Goal: Information Seeking & Learning: Learn about a topic

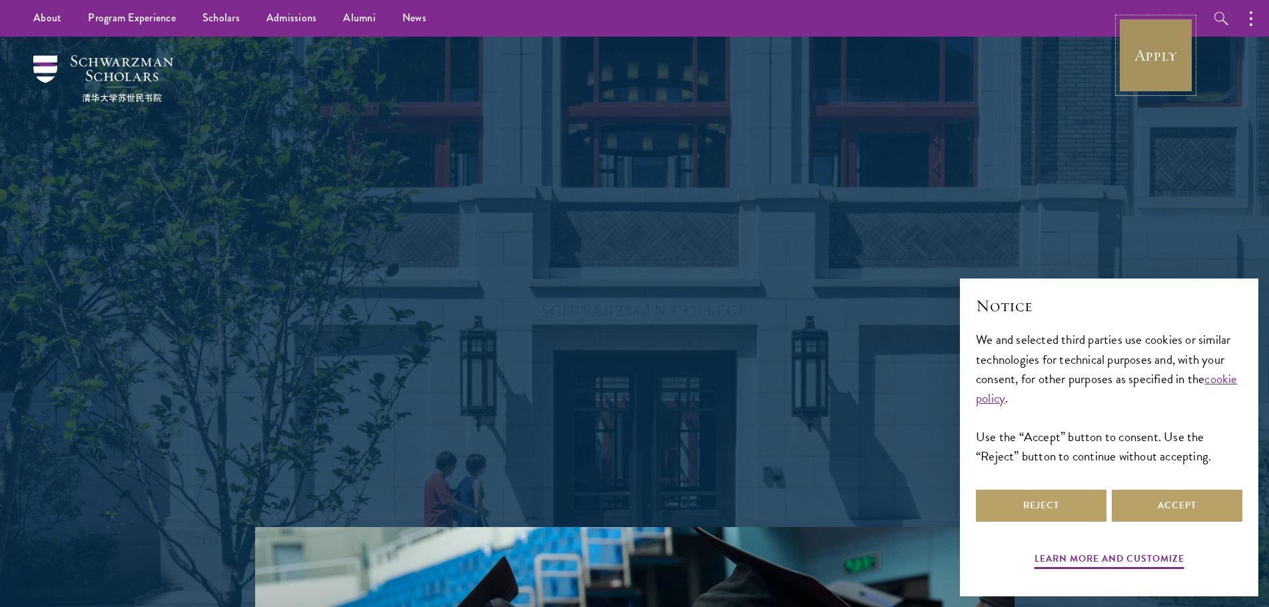
click at [1142, 55] on link "Apply" at bounding box center [1155, 55] width 75 height 75
click at [1058, 511] on button "Reject" at bounding box center [1041, 505] width 131 height 32
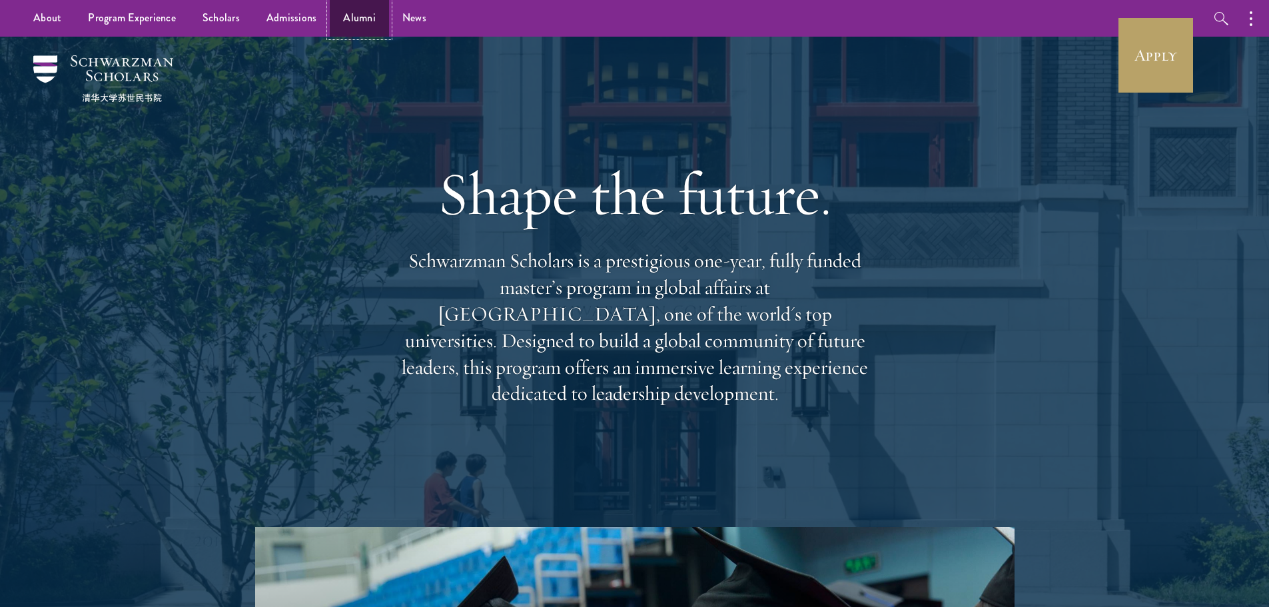
click at [359, 17] on link "Alumni" at bounding box center [359, 18] width 59 height 37
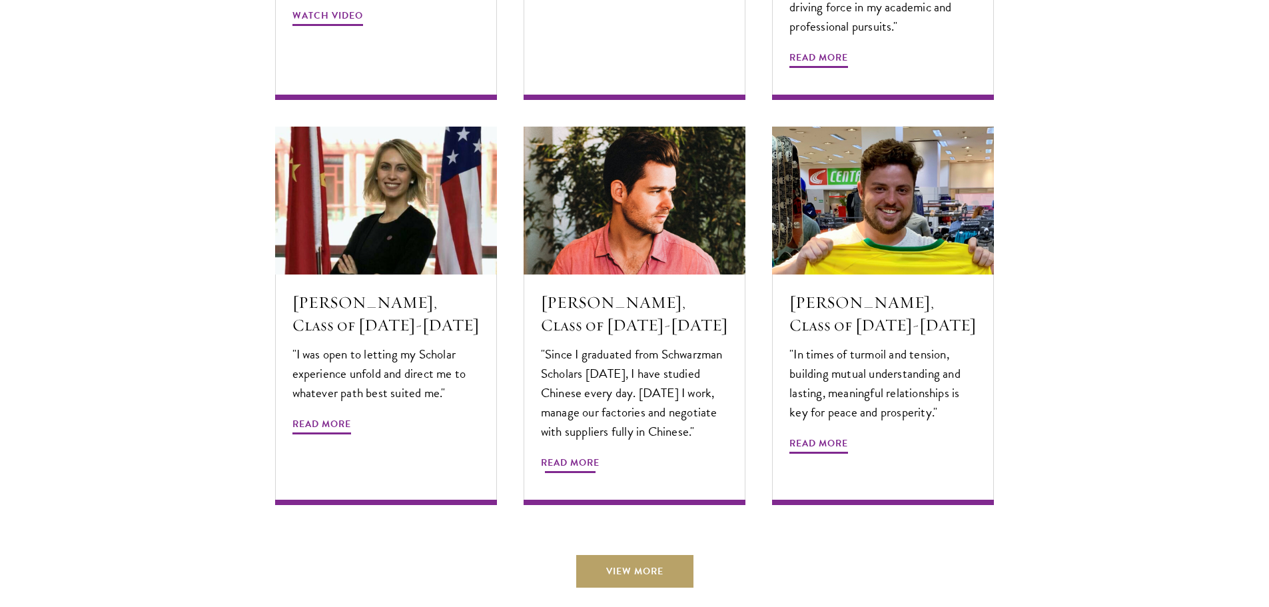
scroll to position [4398, 0]
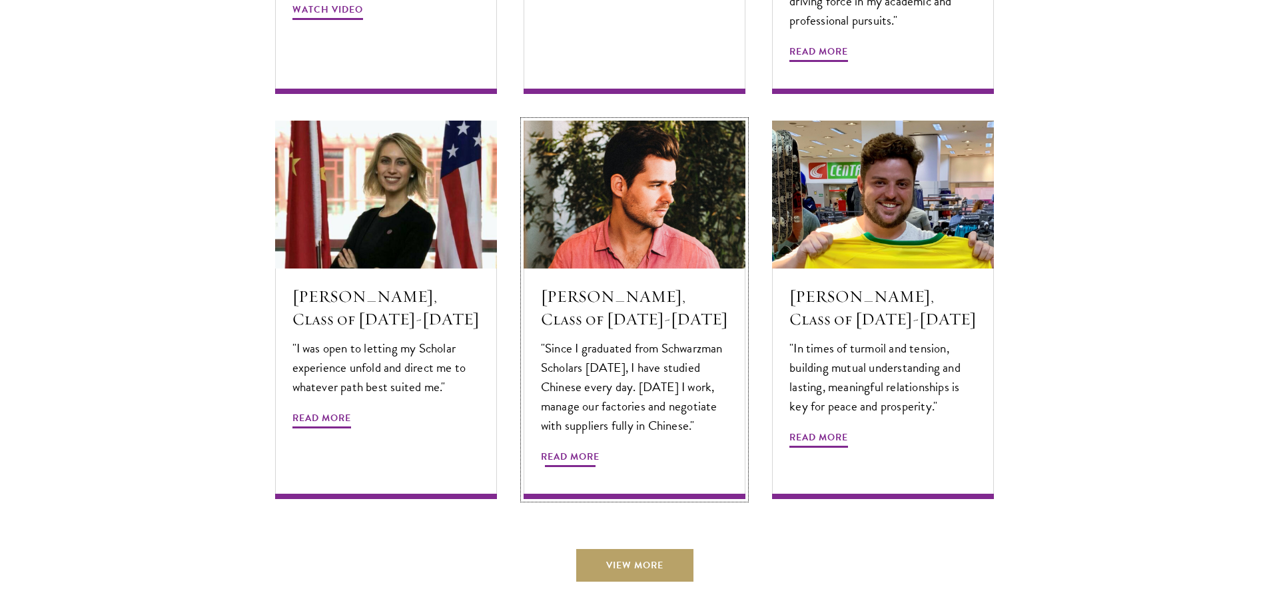
click at [583, 448] on span "Read More" at bounding box center [570, 458] width 59 height 21
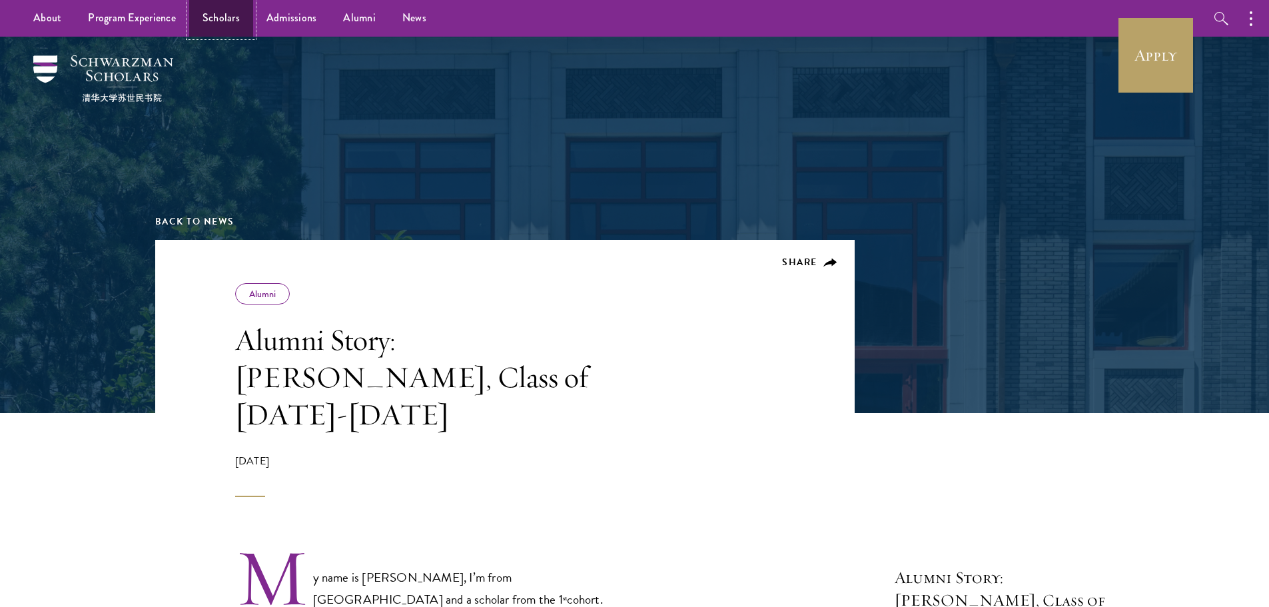
click at [229, 15] on link "Scholars" at bounding box center [221, 18] width 64 height 37
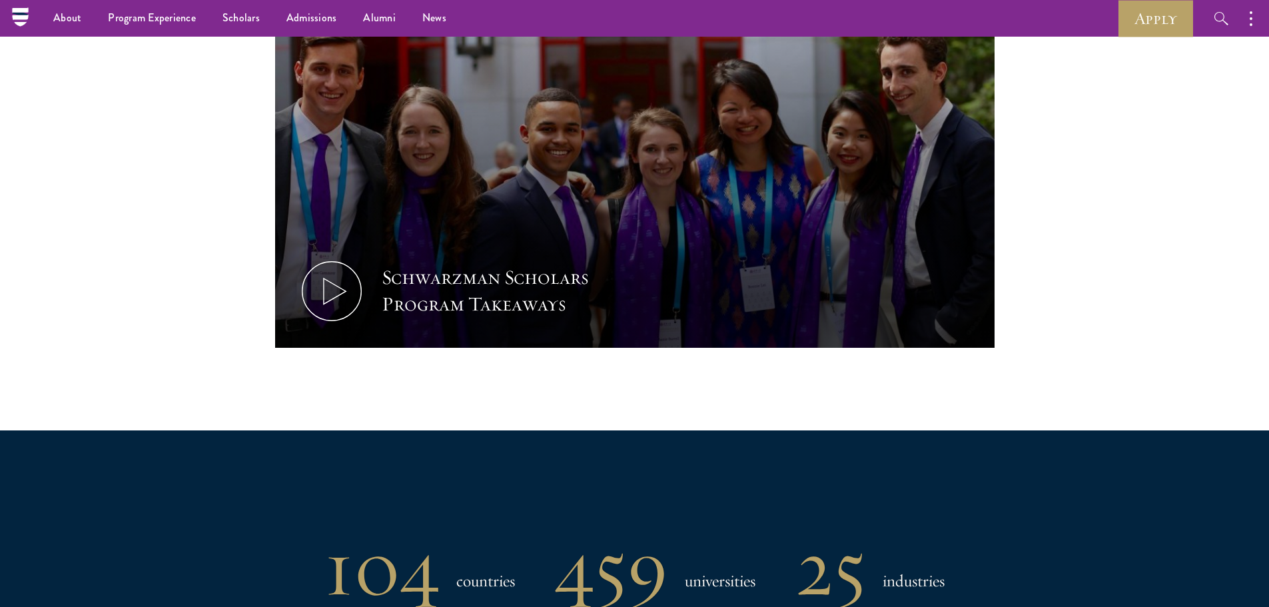
scroll to position [666, 0]
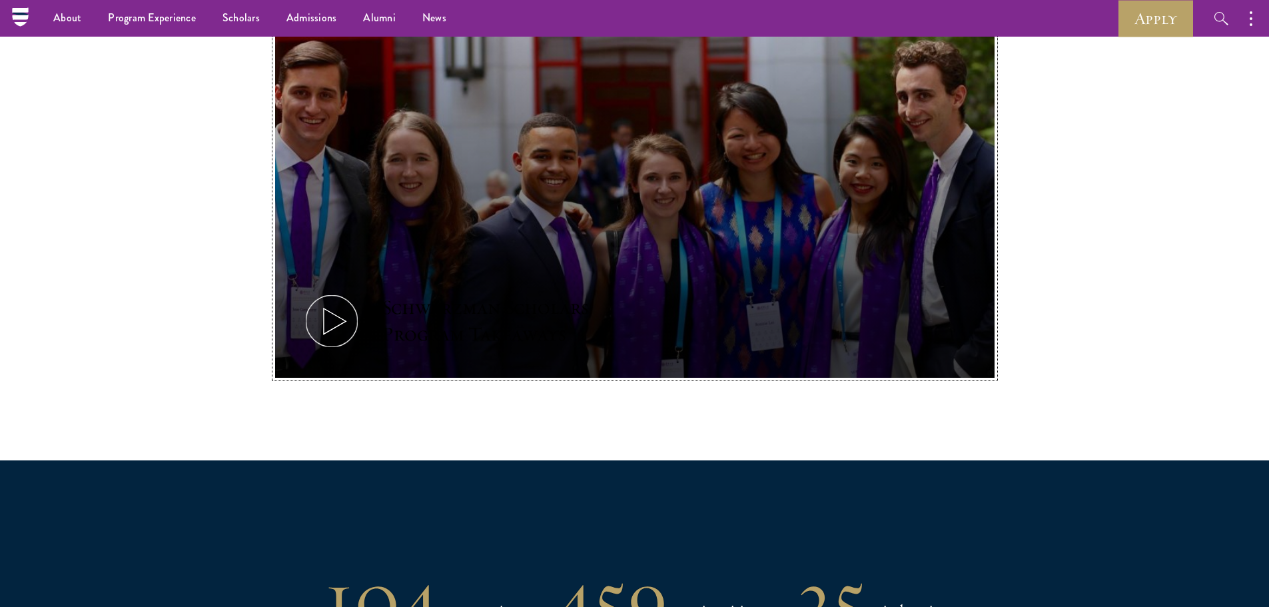
click at [350, 341] on icon at bounding box center [332, 321] width 60 height 60
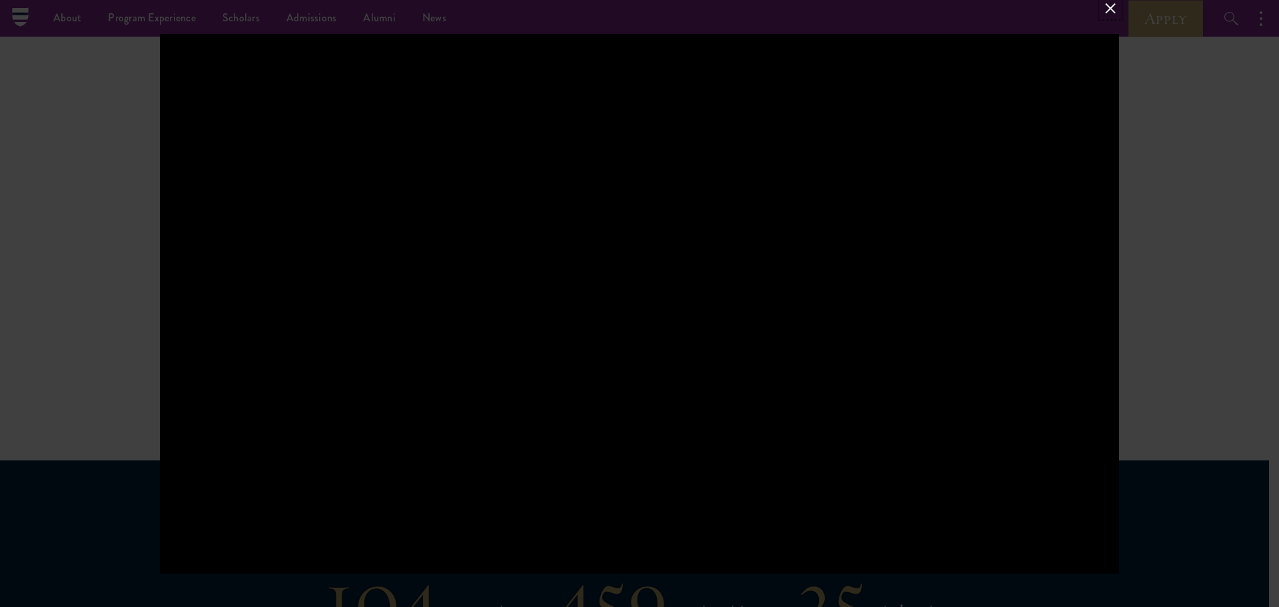
click at [1110, 10] on button at bounding box center [1109, 7] width 17 height 17
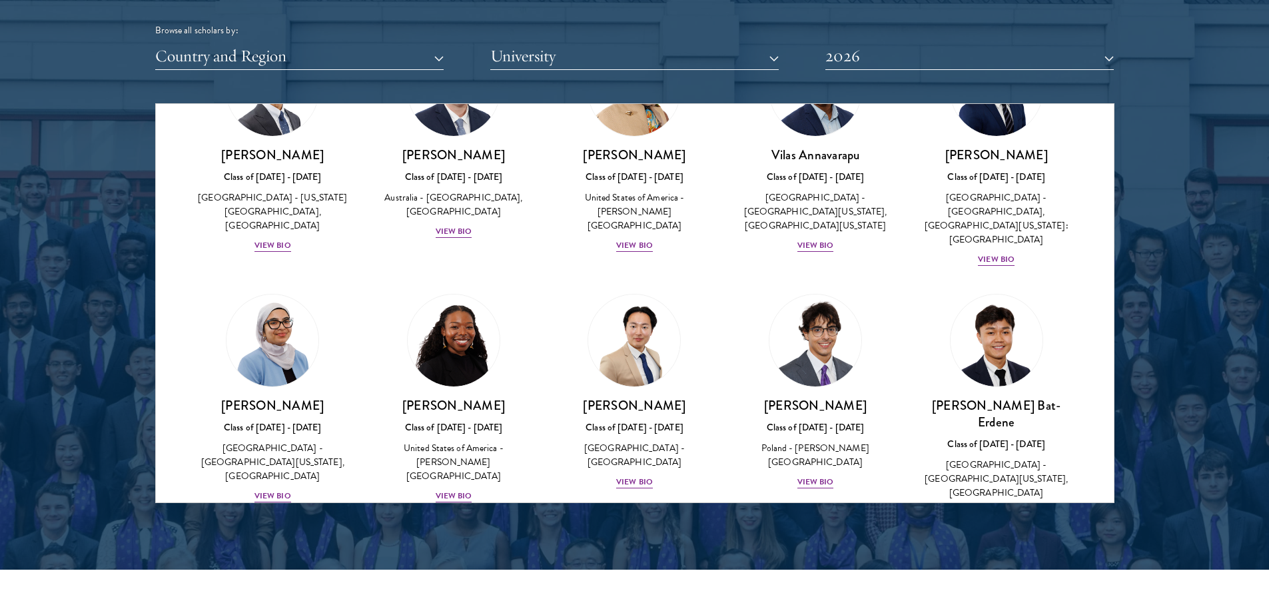
scroll to position [599, 0]
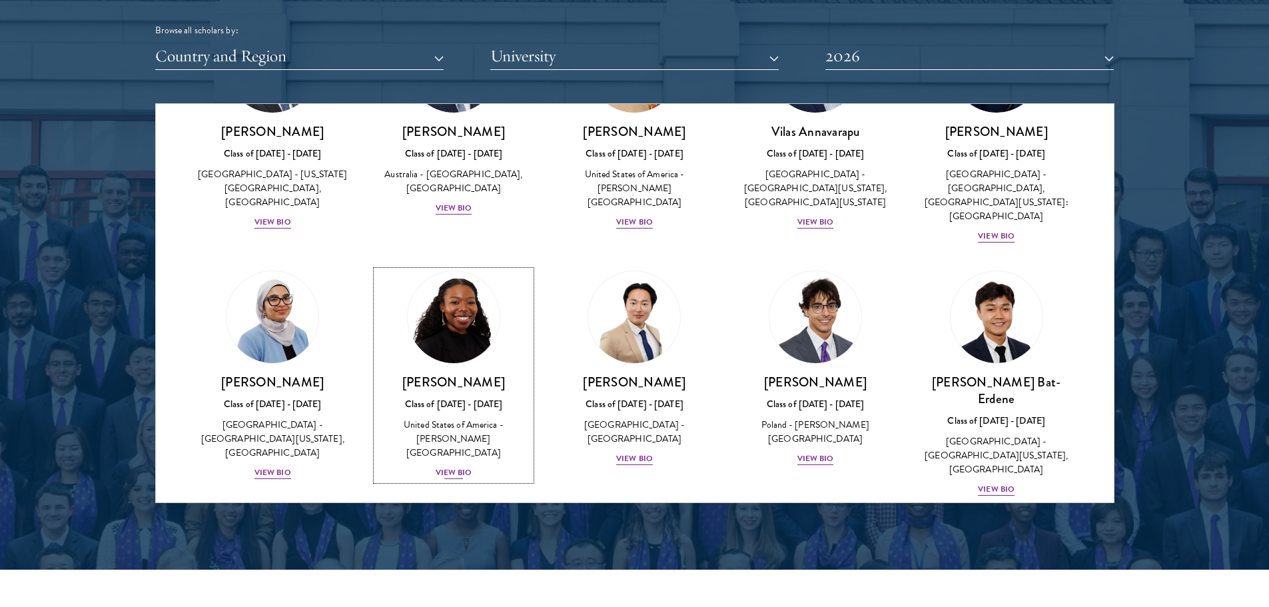
click at [485, 422] on div "United States of America - [PERSON_NAME][GEOGRAPHIC_DATA]" at bounding box center [453, 439] width 155 height 42
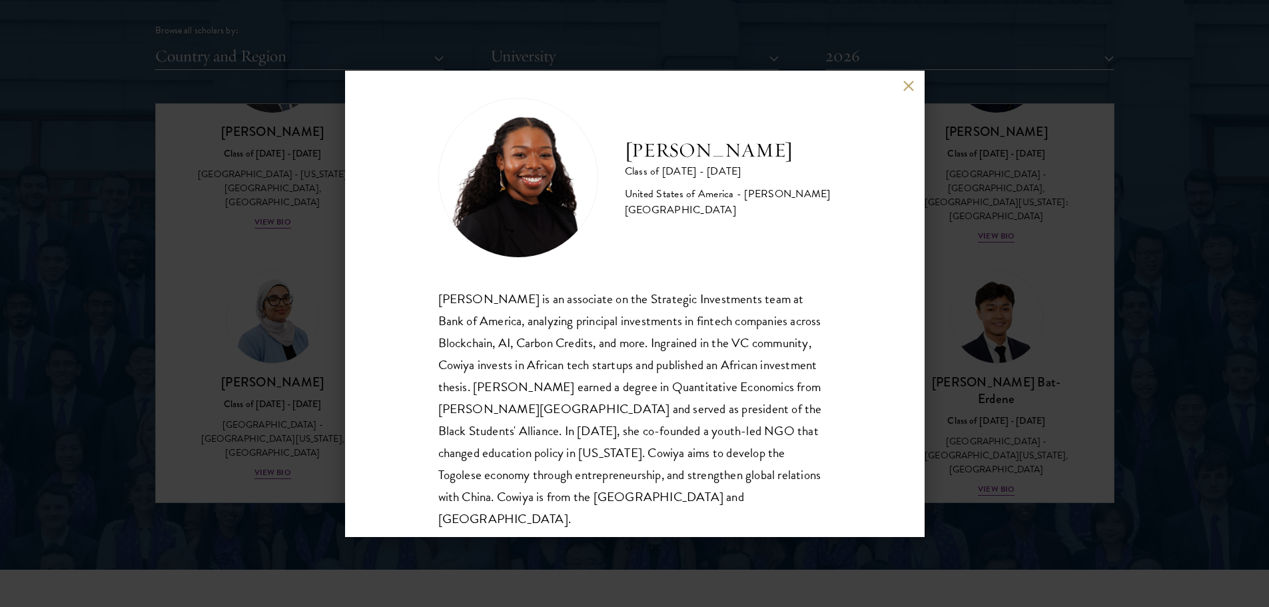
scroll to position [23, 0]
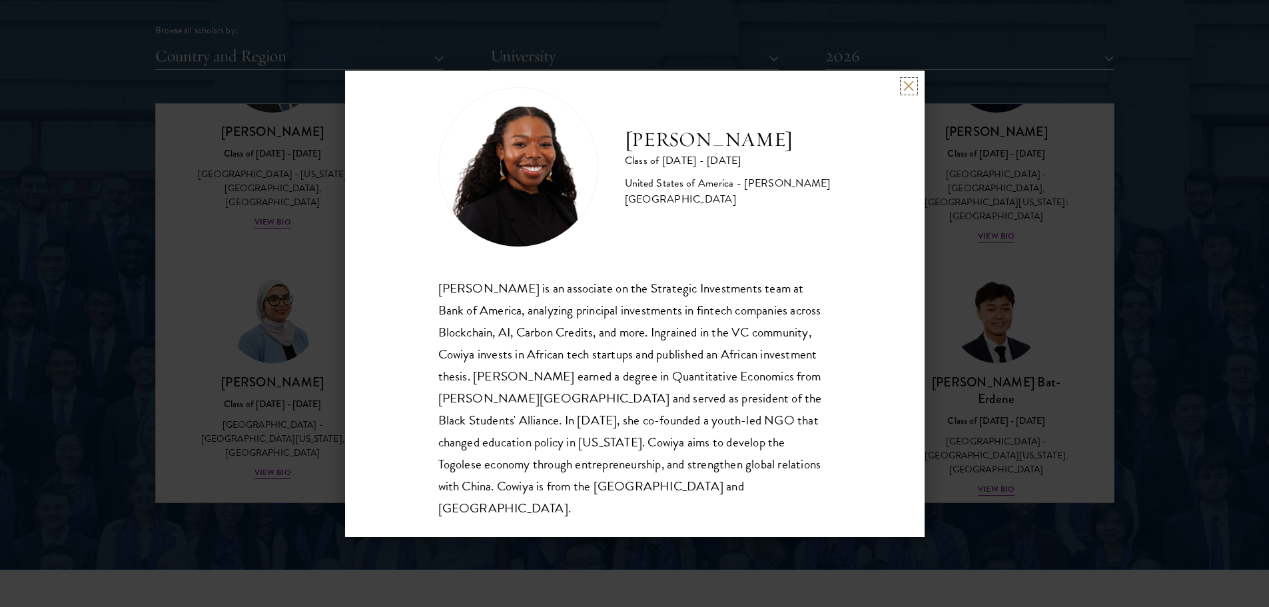
click at [906, 87] on button at bounding box center [908, 86] width 11 height 11
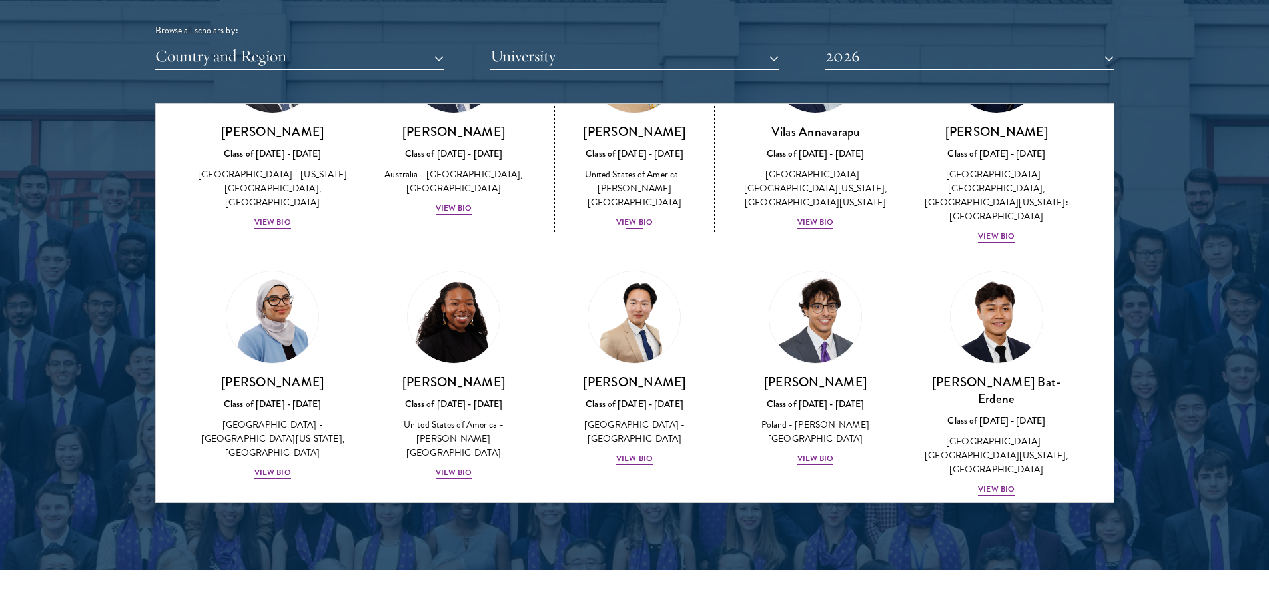
click at [623, 212] on div "[PERSON_NAME] Class of [DATE] - [DATE] [GEOGRAPHIC_DATA] - [PERSON_NAME][GEOGRA…" at bounding box center [634, 176] width 155 height 107
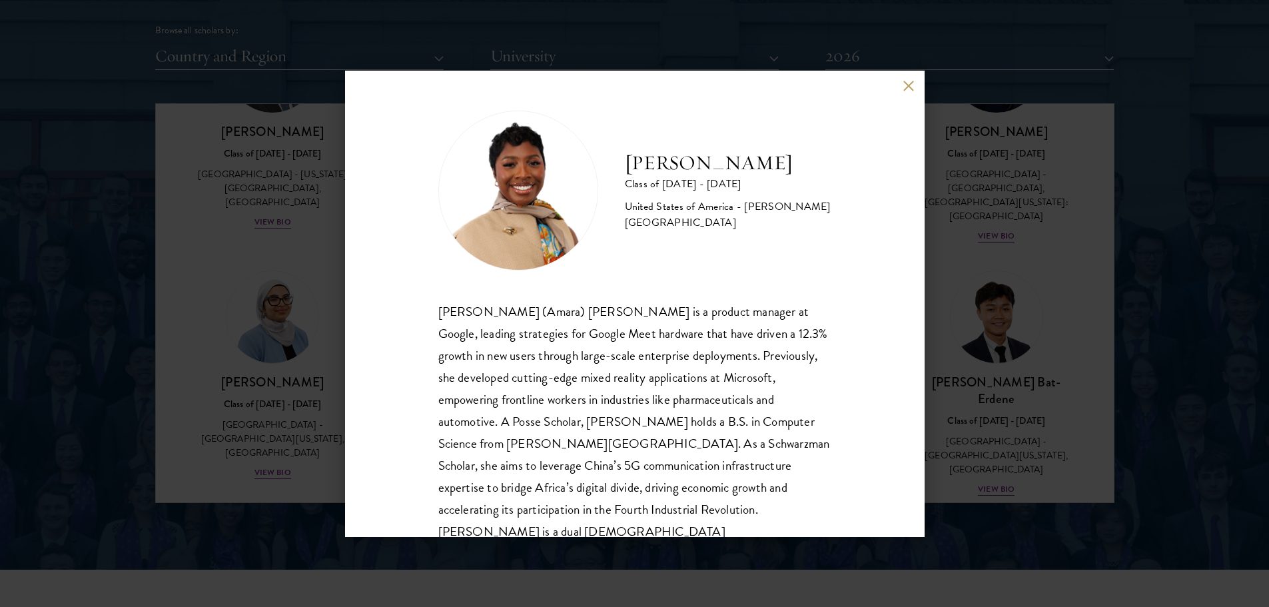
click at [275, 353] on div "[PERSON_NAME] Class of [DATE] - [DATE] [GEOGRAPHIC_DATA] - [PERSON_NAME][GEOGRA…" at bounding box center [634, 303] width 1269 height 607
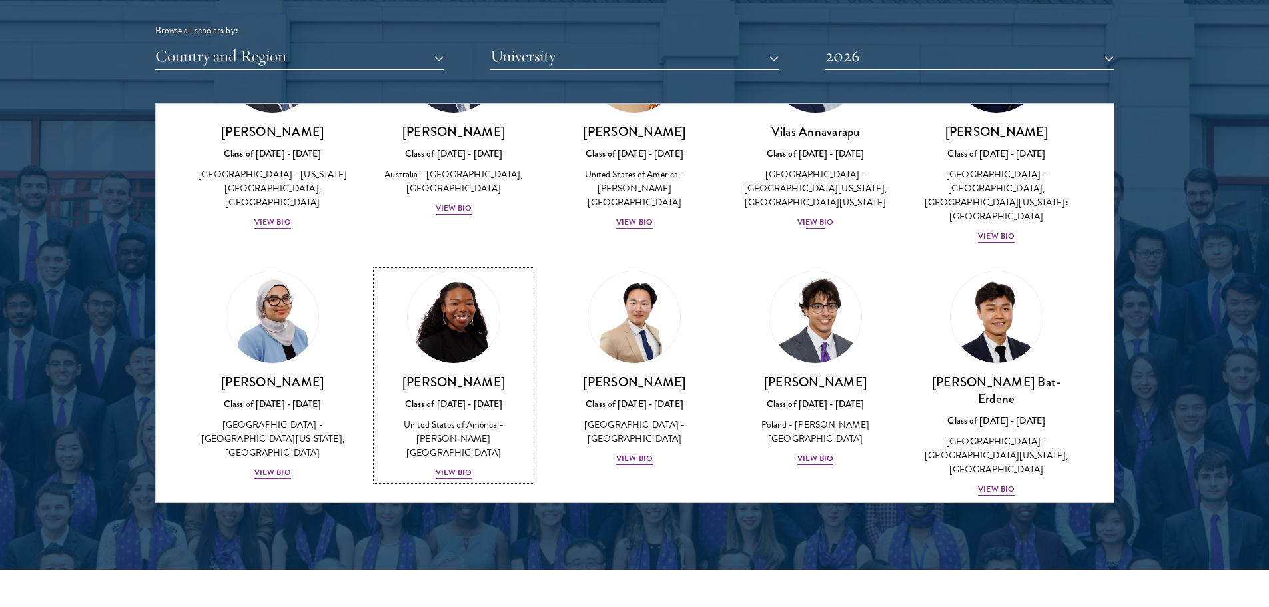
scroll to position [561, 0]
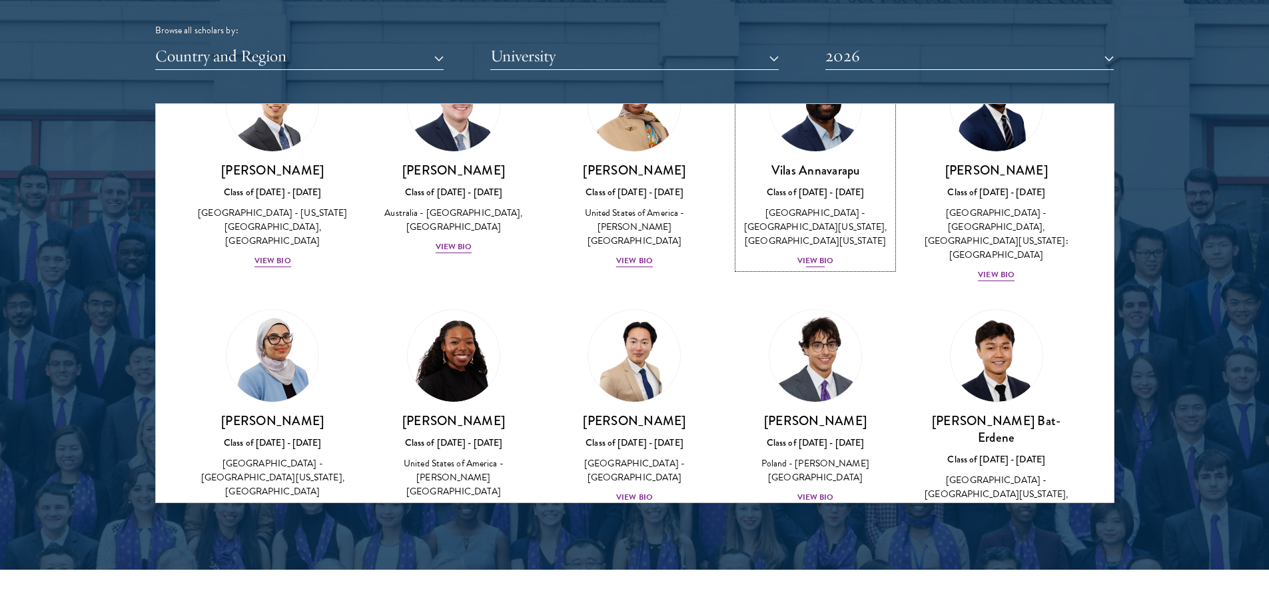
click at [810, 264] on div "View Bio" at bounding box center [815, 260] width 37 height 13
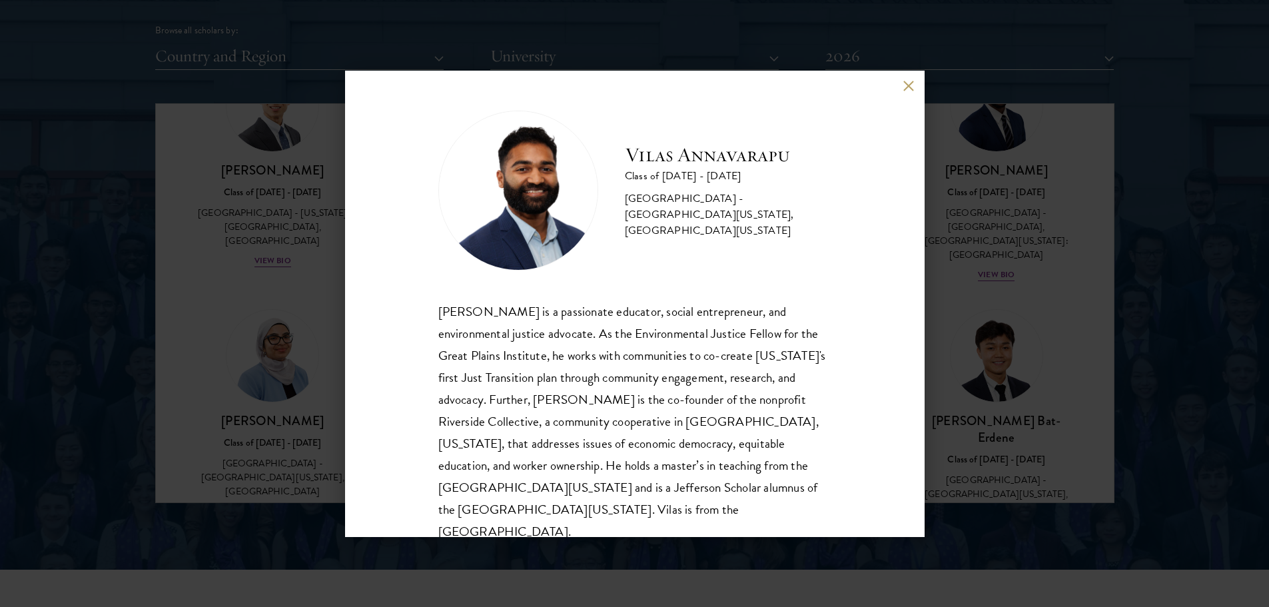
drag, startPoint x: 240, startPoint y: 436, endPoint x: 280, endPoint y: 483, distance: 61.4
click at [240, 436] on div "[PERSON_NAME] Class of [DATE] - [DATE] [GEOGRAPHIC_DATA] - [GEOGRAPHIC_DATA][US…" at bounding box center [634, 303] width 1269 height 607
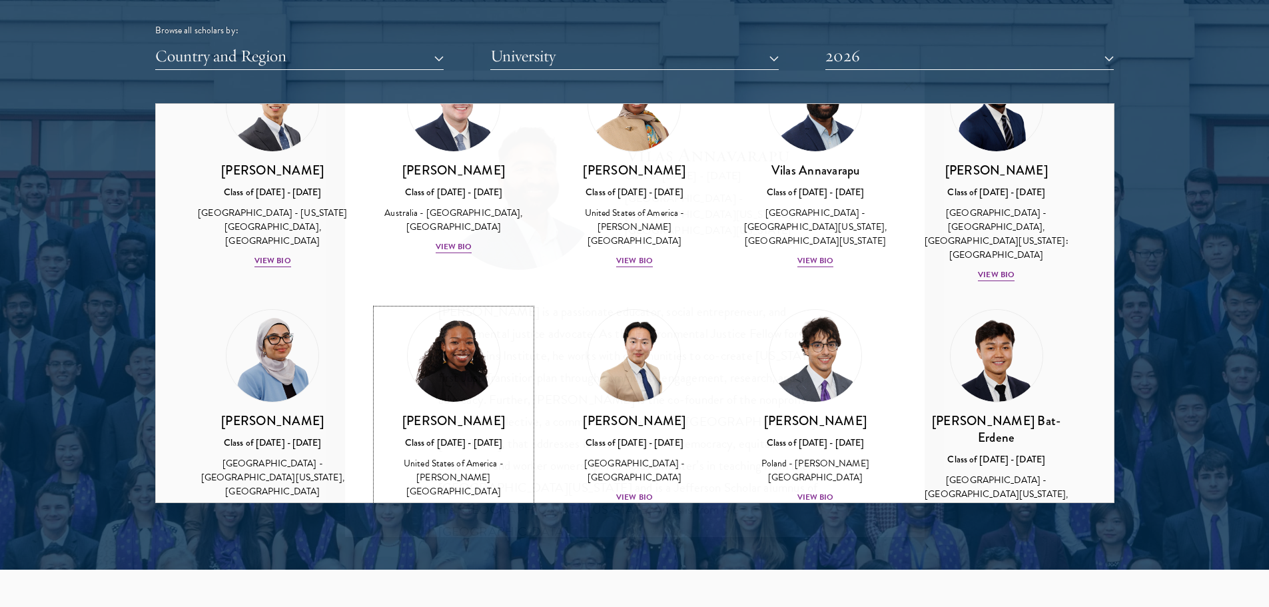
scroll to position [561, 0]
click at [280, 505] on div "View Bio" at bounding box center [272, 511] width 37 height 13
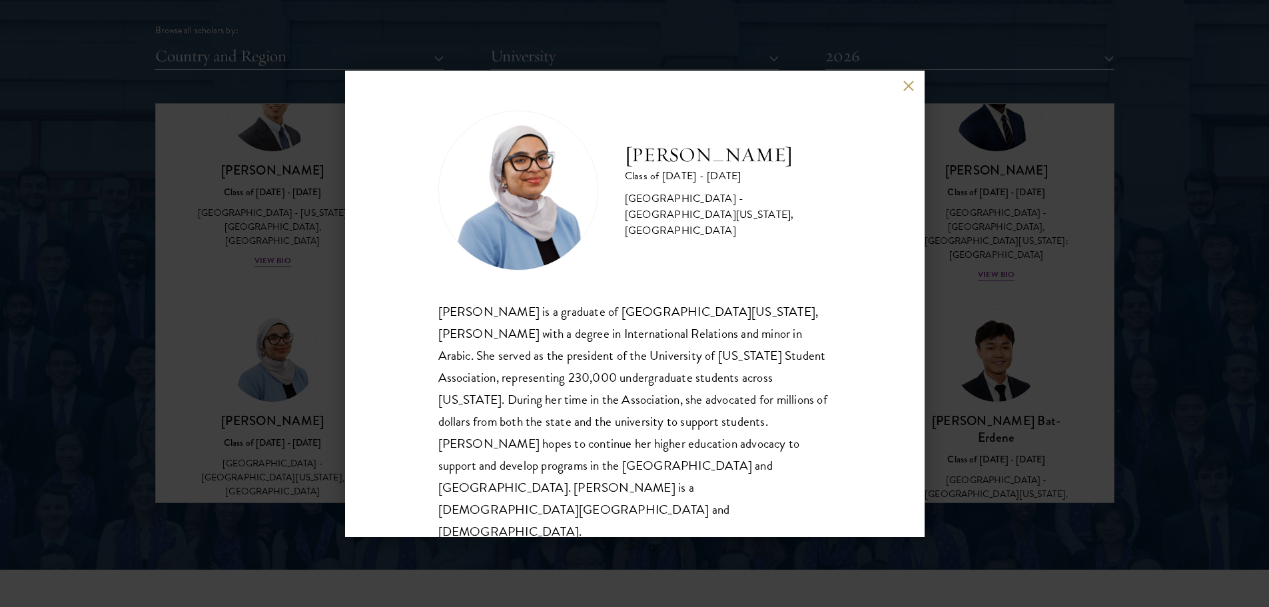
click at [242, 477] on div "[PERSON_NAME] Class of [DATE] - [DATE] [GEOGRAPHIC_DATA] - [GEOGRAPHIC_DATA][US…" at bounding box center [634, 303] width 1269 height 607
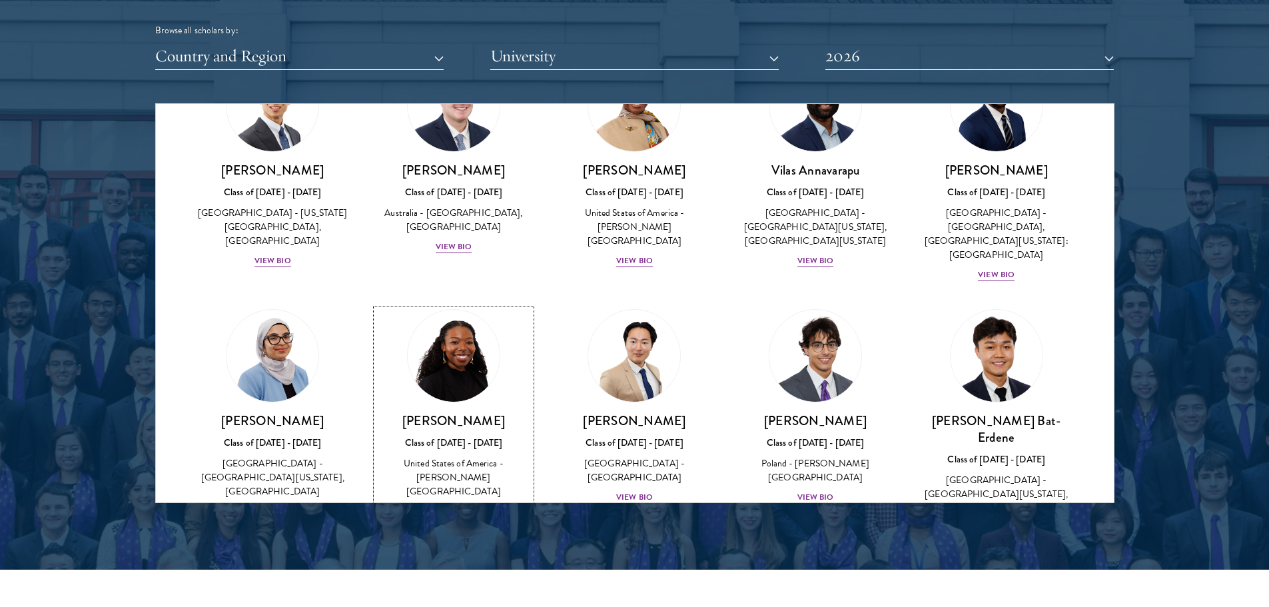
scroll to position [561, 0]
click at [996, 485] on div "[PERSON_NAME] Bat-Erdene Class of [DATE] - [DATE] [GEOGRAPHIC_DATA] - [GEOGRAPH…" at bounding box center [996, 473] width 155 height 123
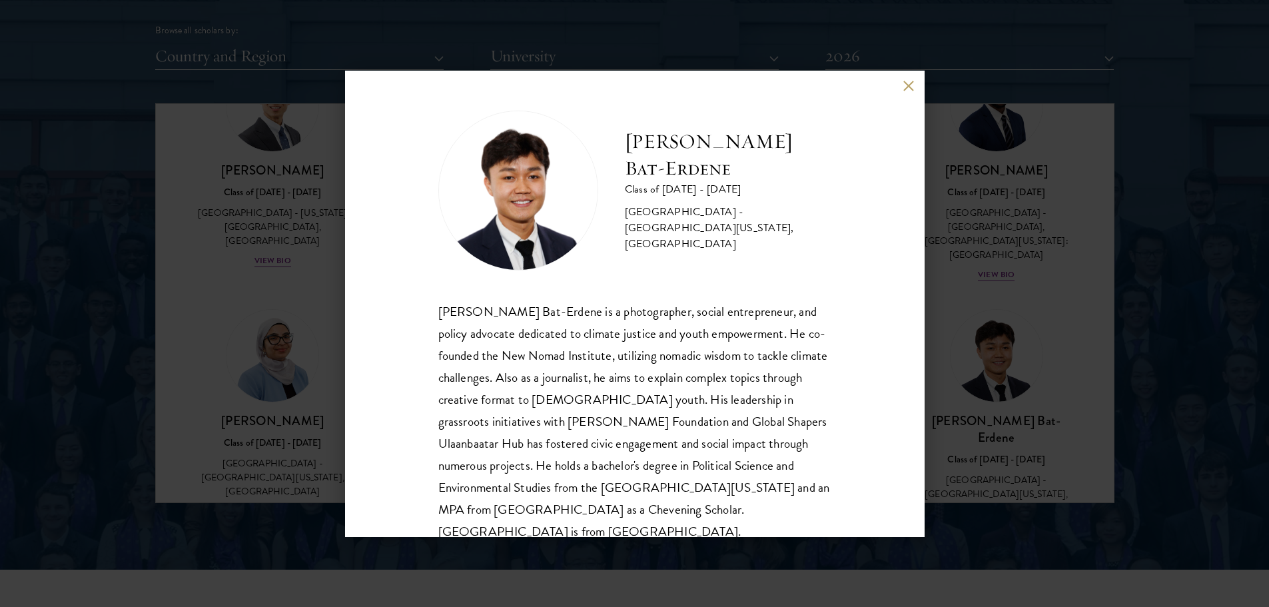
click at [1103, 467] on div "[PERSON_NAME] Bat-Erdene Class of [DATE] - [DATE] [GEOGRAPHIC_DATA] - [GEOGRAPH…" at bounding box center [634, 303] width 1269 height 607
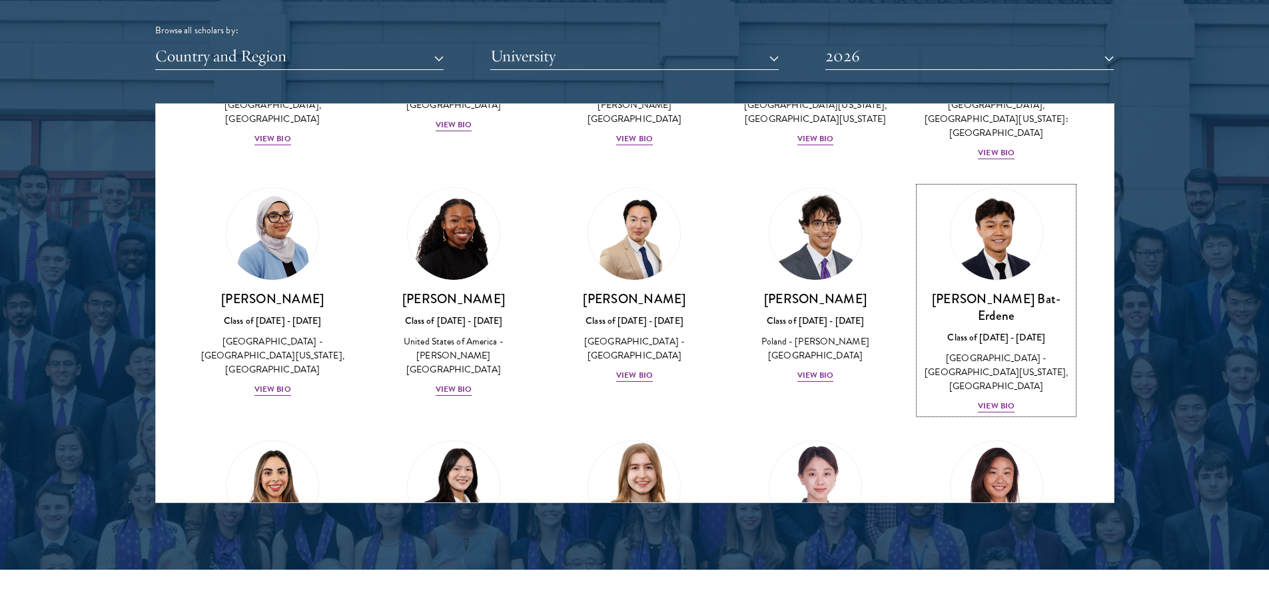
scroll to position [960, 0]
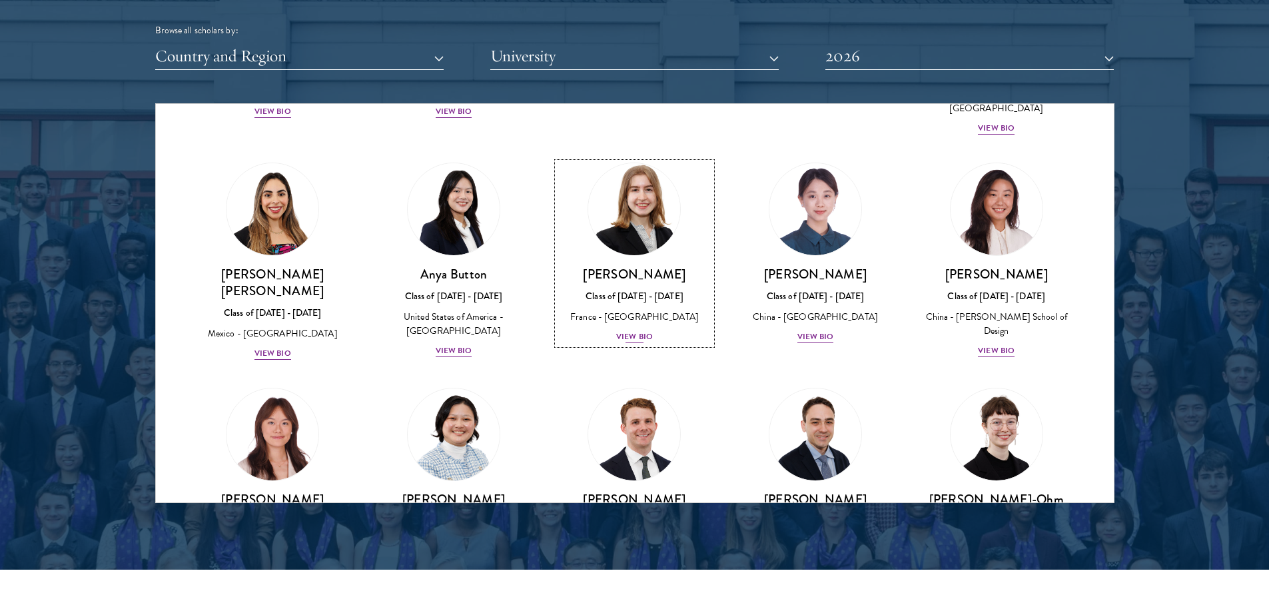
click at [643, 296] on div "[PERSON_NAME] Class of [DATE] - [DATE] [GEOGRAPHIC_DATA] - [GEOGRAPHIC_DATA] Vi…" at bounding box center [634, 305] width 155 height 79
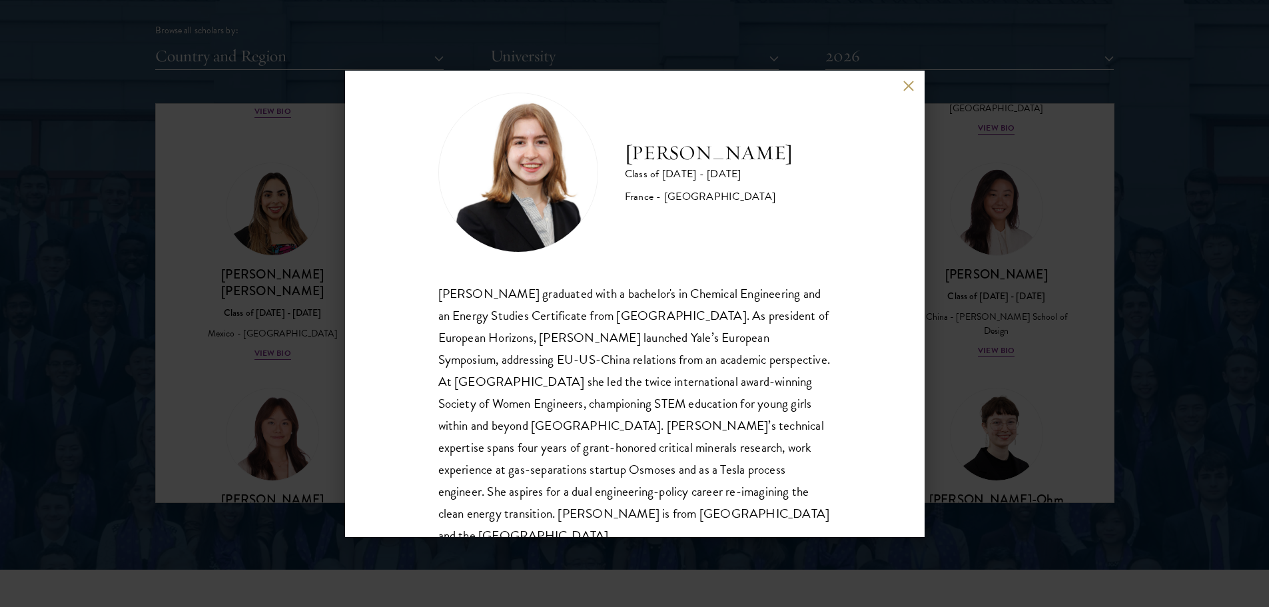
scroll to position [45, 0]
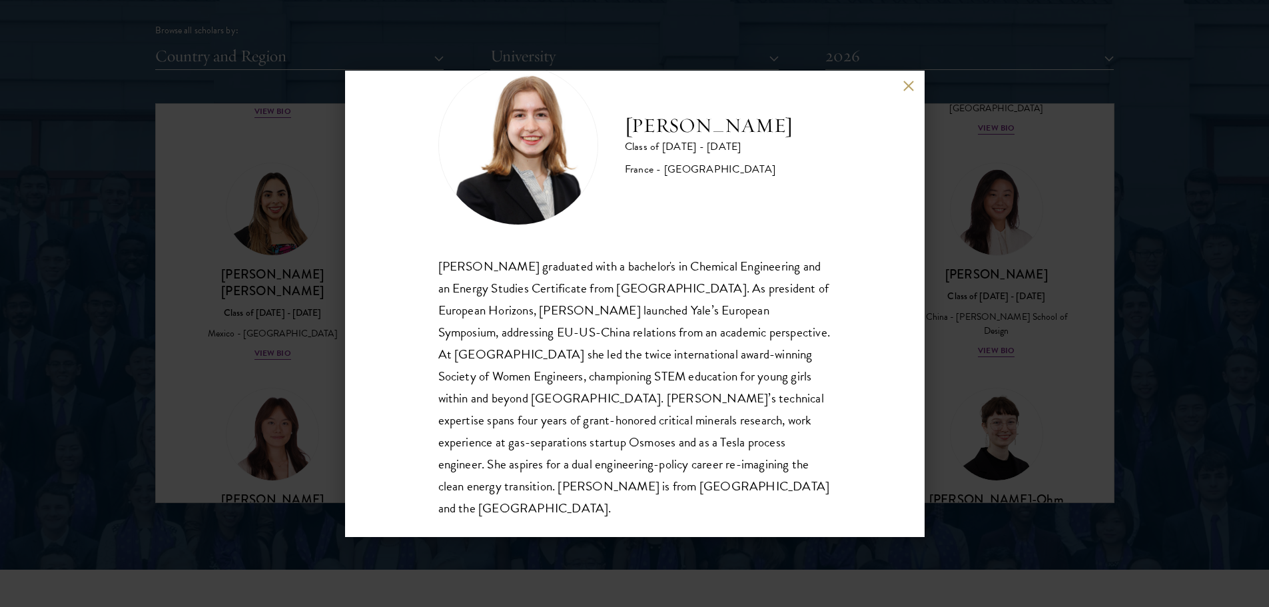
click at [1024, 322] on div "[PERSON_NAME] Class of [DATE] - [DATE] [GEOGRAPHIC_DATA] - [GEOGRAPHIC_DATA] [P…" at bounding box center [634, 303] width 1269 height 607
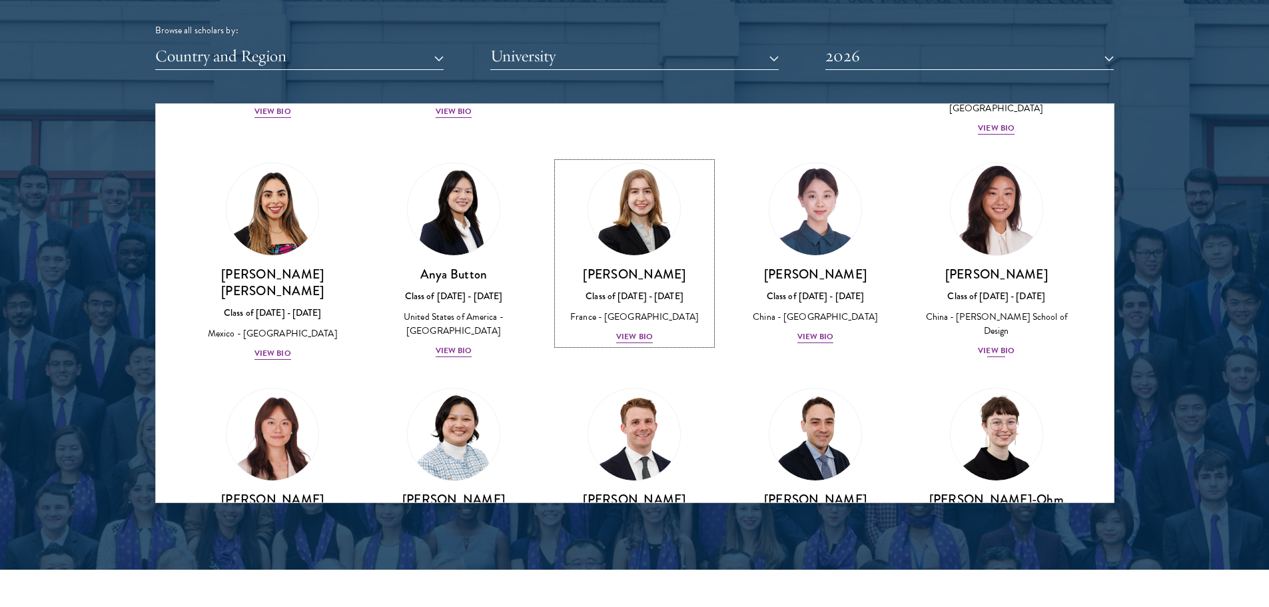
scroll to position [878, 0]
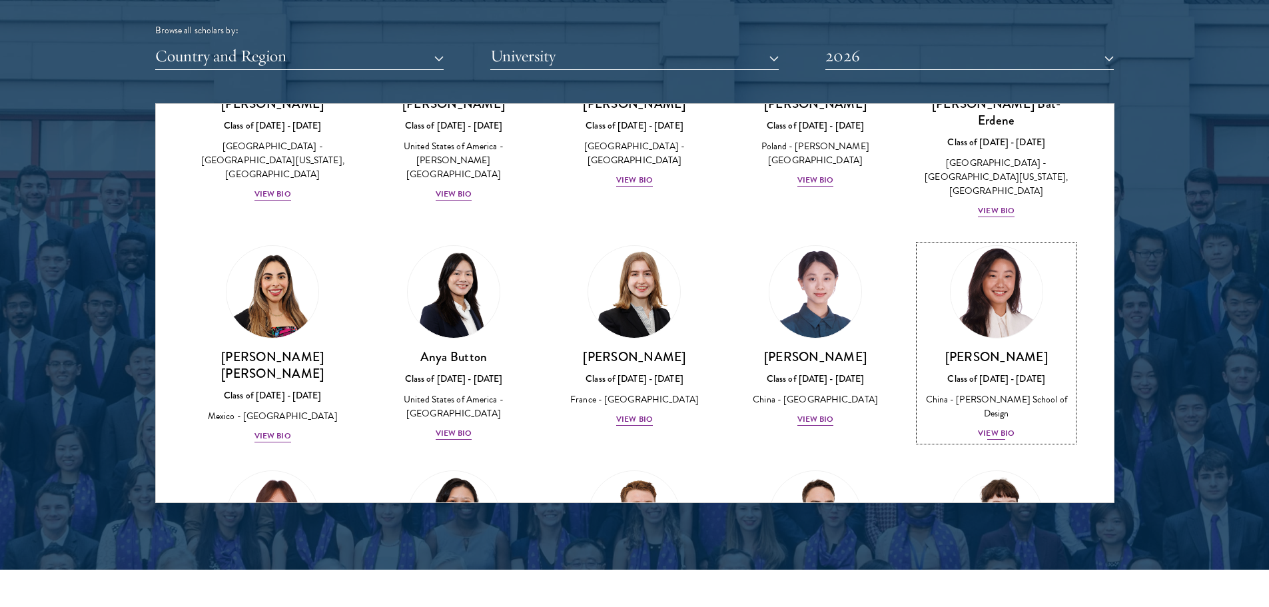
click at [1006, 380] on div "[PERSON_NAME] Class of [DATE] - [DATE] [GEOGRAPHIC_DATA] - [PERSON_NAME][GEOGRA…" at bounding box center [996, 394] width 155 height 93
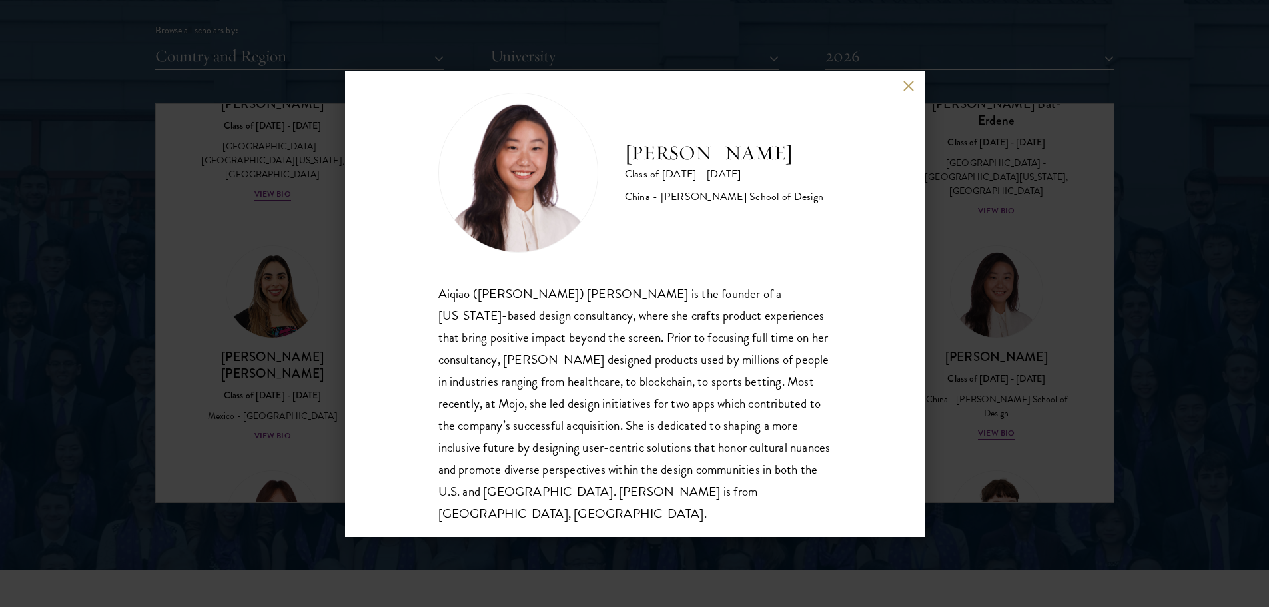
scroll to position [23, 0]
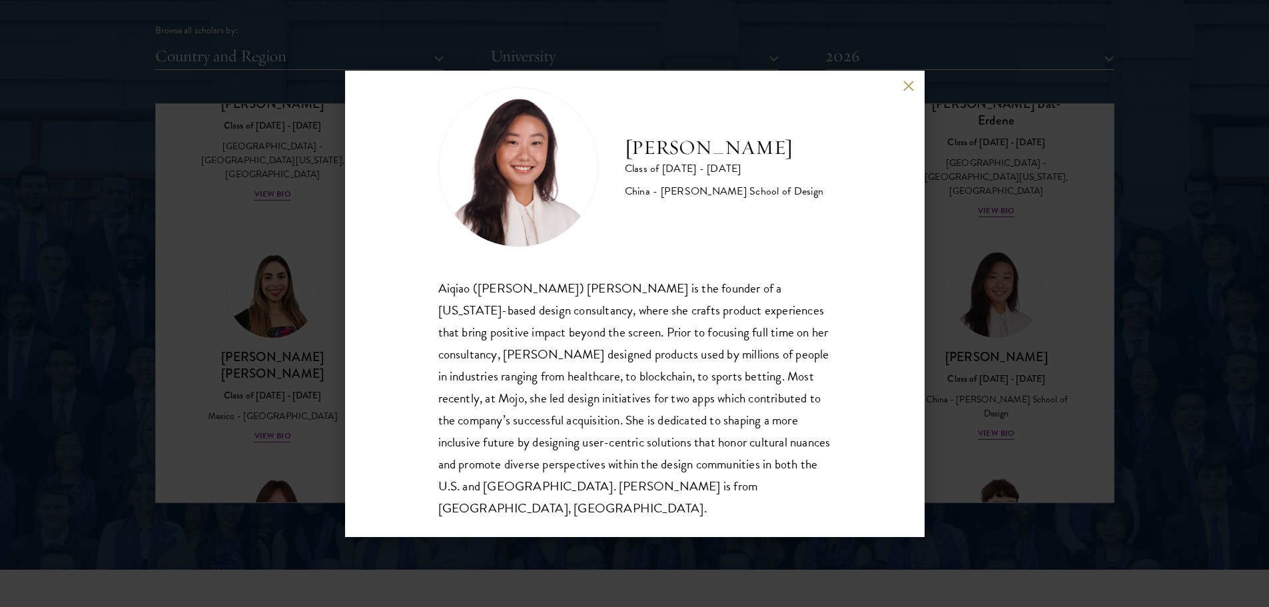
click at [980, 291] on div "[PERSON_NAME] Class of [DATE] - [DATE] China - [PERSON_NAME] School of Design […" at bounding box center [634, 303] width 1269 height 607
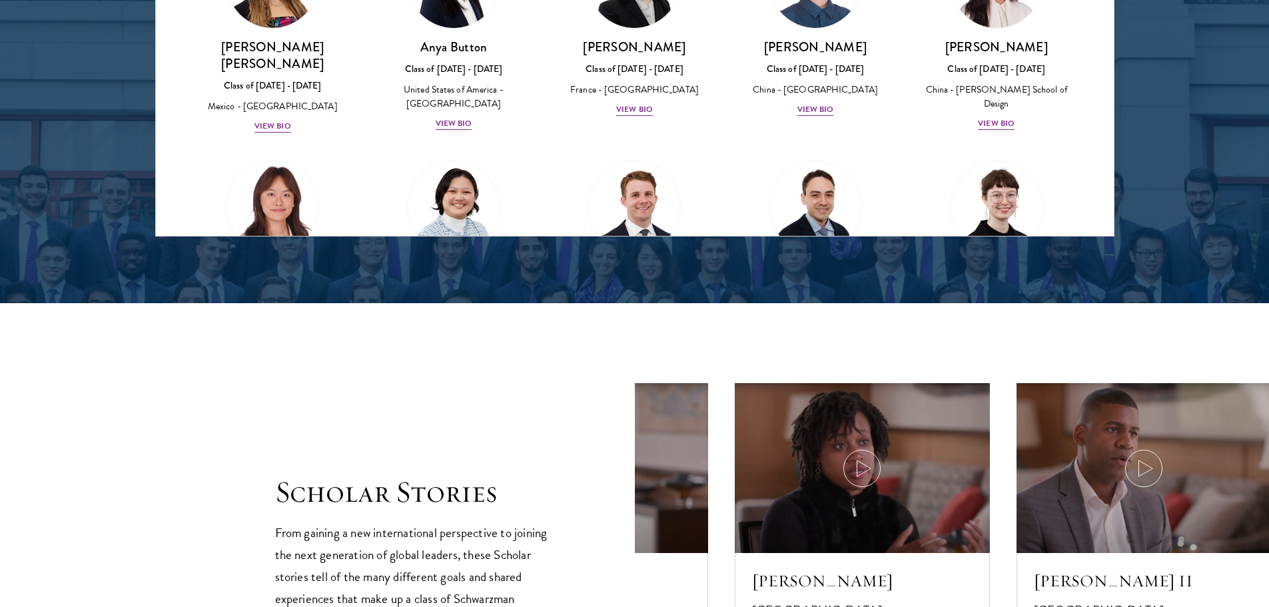
scroll to position [944, 0]
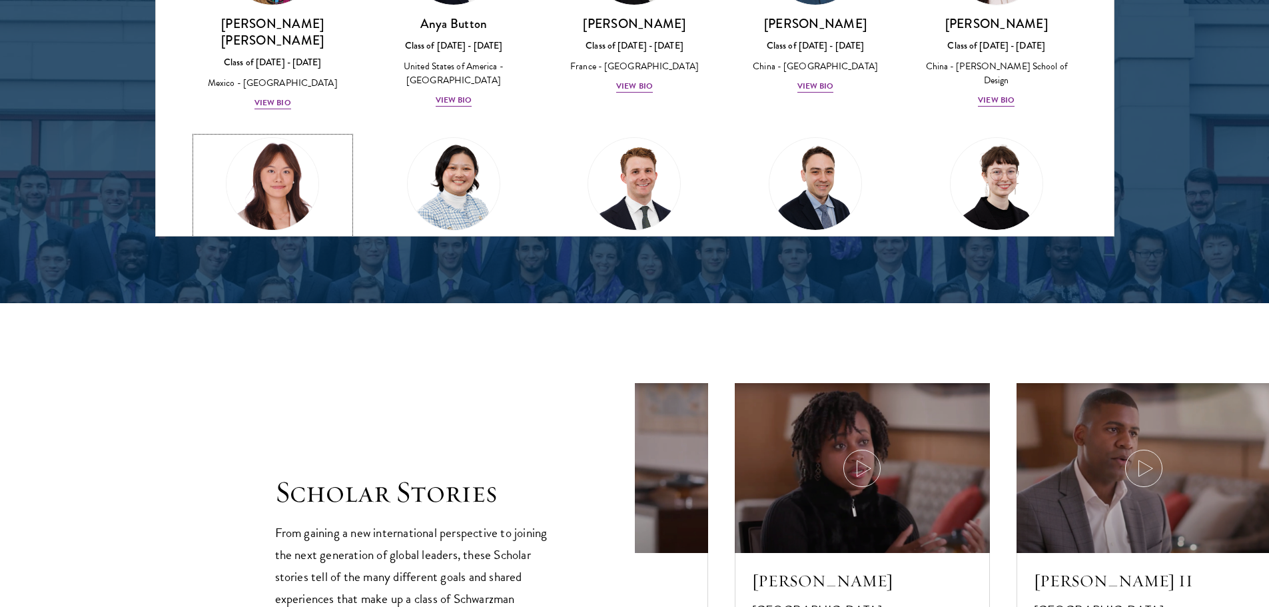
click at [228, 197] on link "[PERSON_NAME] Class of [DATE] - [DATE] [GEOGRAPHIC_DATA] - [GEOGRAPHIC_DATA] Vi…" at bounding box center [273, 228] width 155 height 182
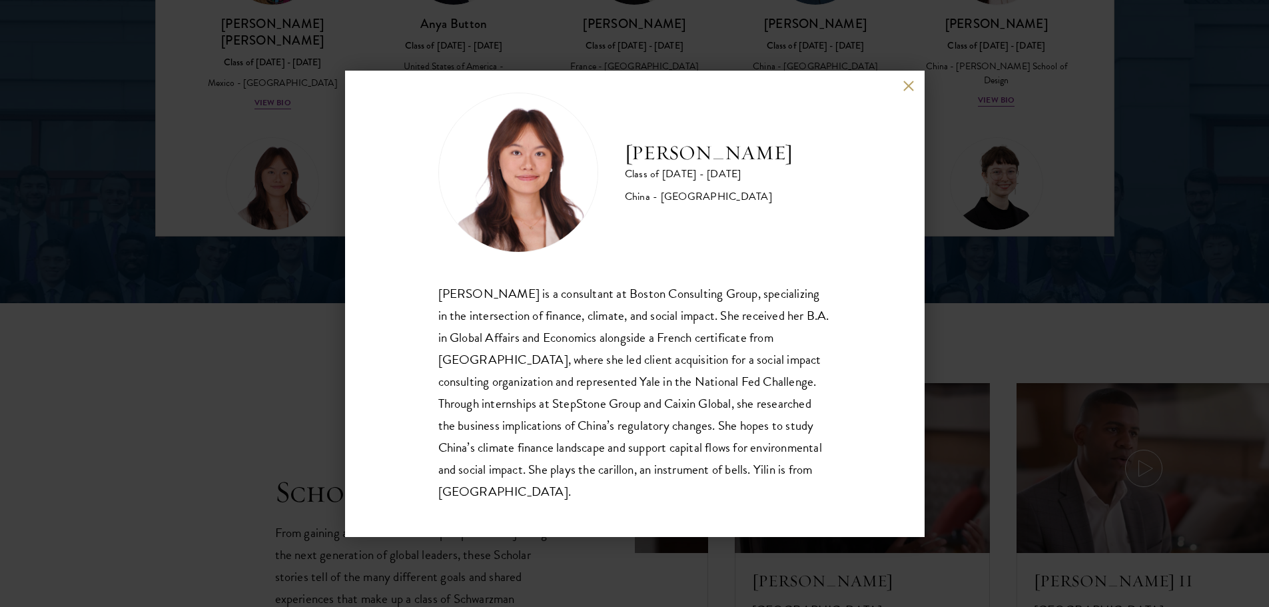
scroll to position [23, 0]
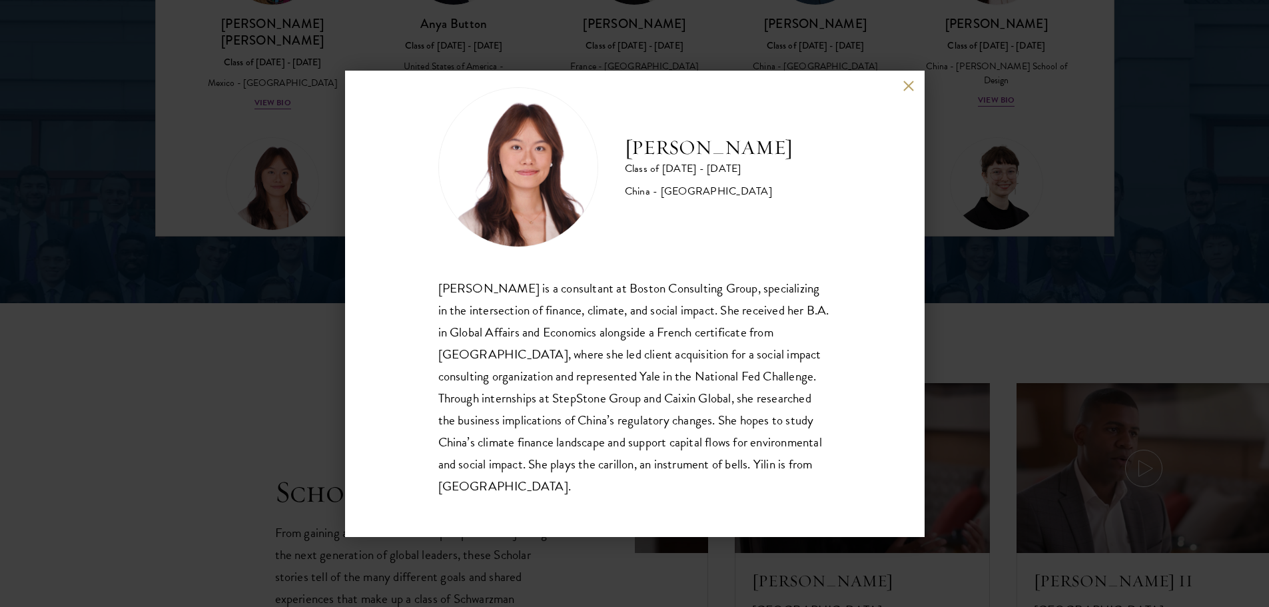
click at [234, 392] on div "[PERSON_NAME] Class of [DATE] - [DATE] [GEOGRAPHIC_DATA] - [GEOGRAPHIC_DATA] [P…" at bounding box center [634, 303] width 1269 height 607
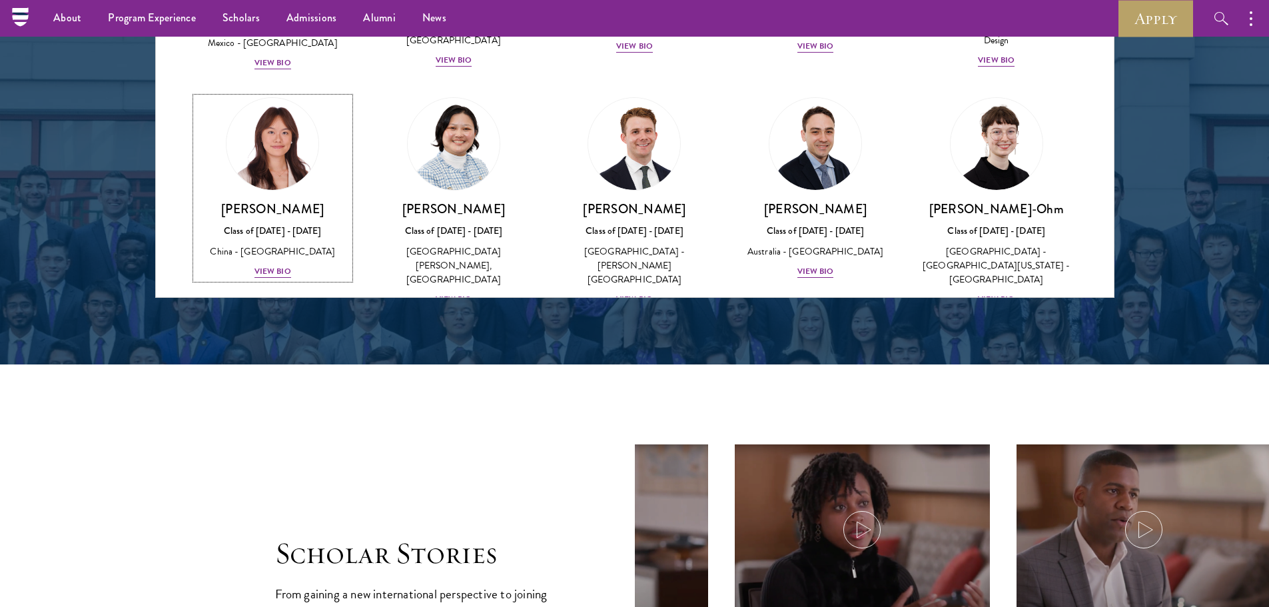
scroll to position [1058, 0]
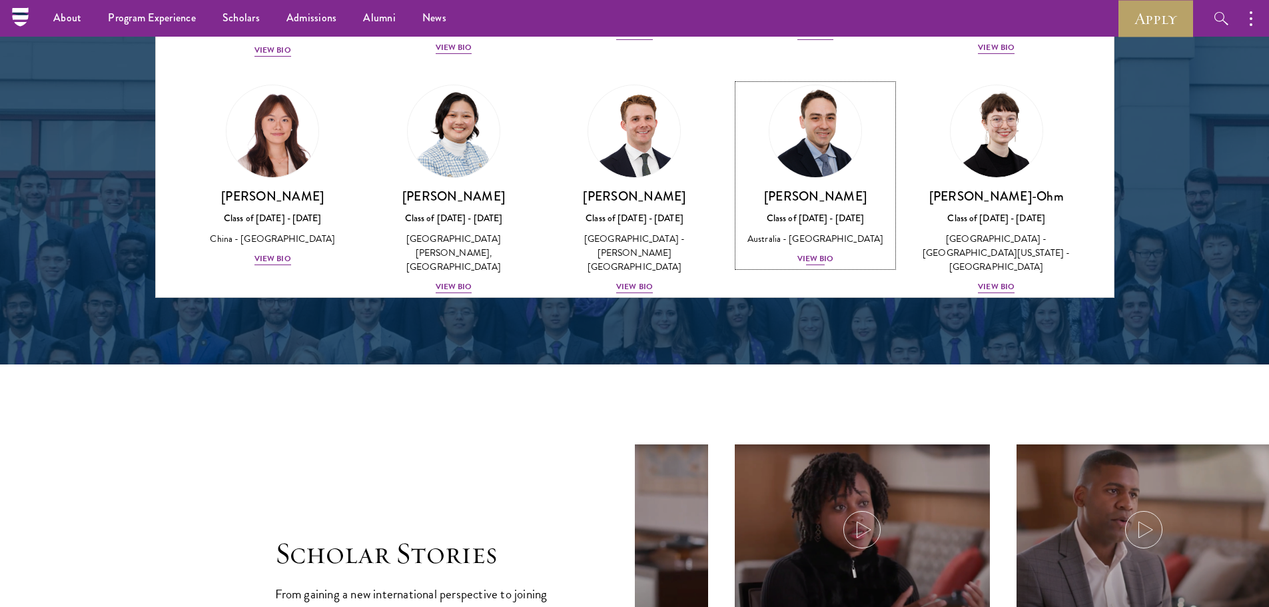
click at [806, 252] on div "View Bio" at bounding box center [815, 258] width 37 height 13
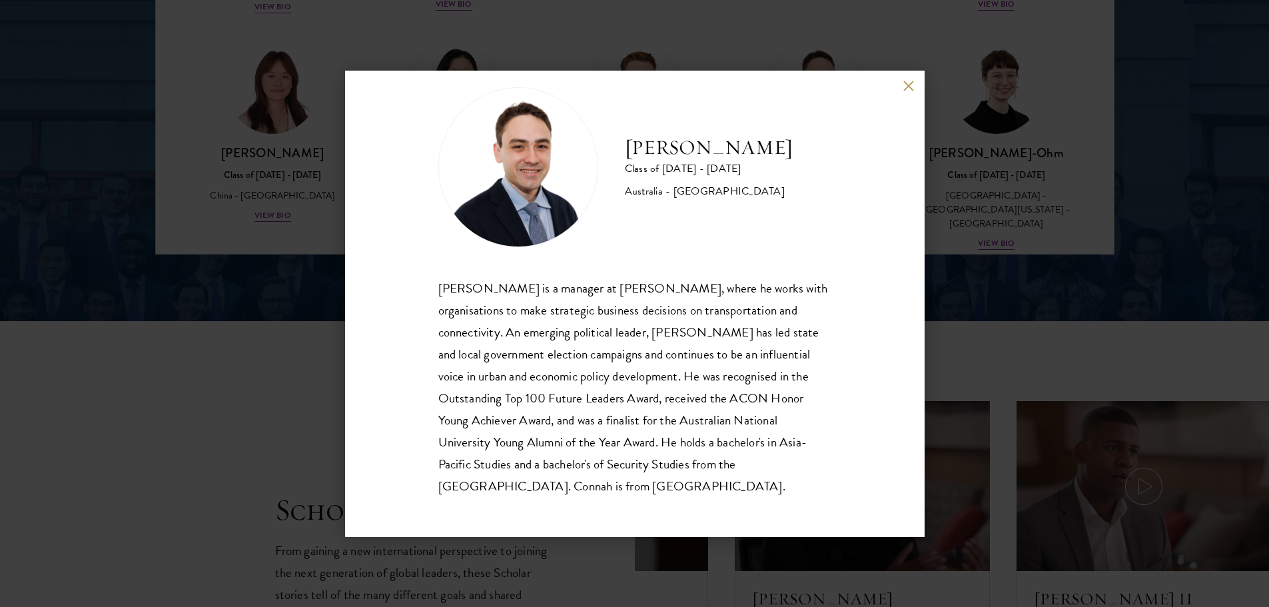
scroll to position [1937, 0]
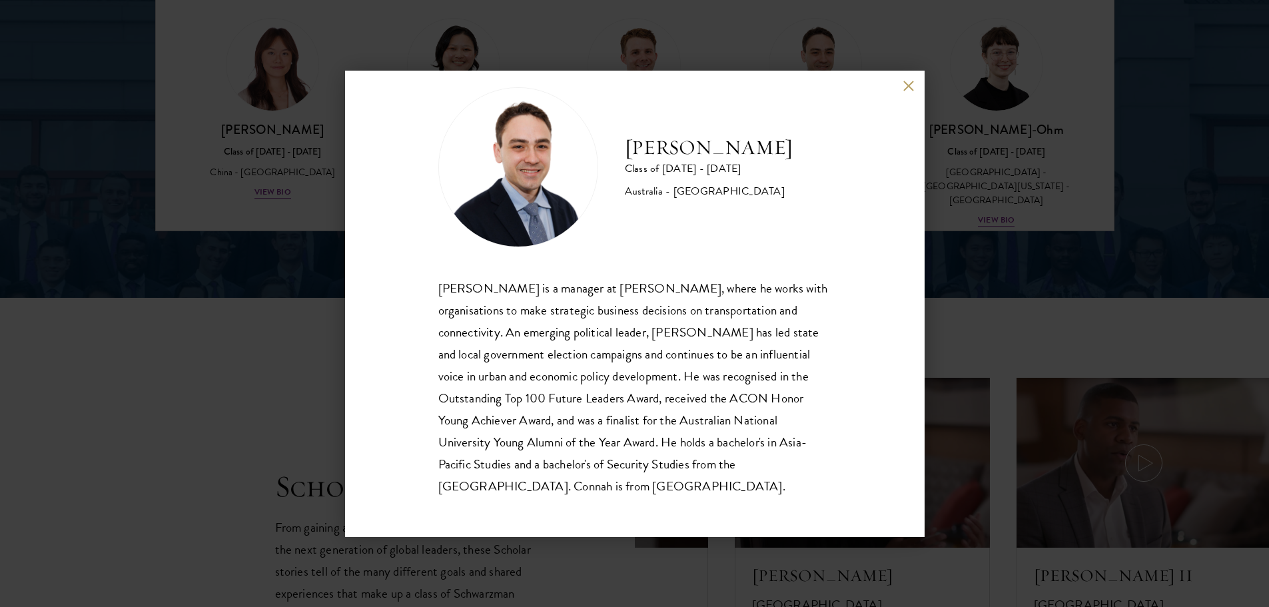
click at [223, 387] on div "[PERSON_NAME] Class of [DATE] - [DATE] [GEOGRAPHIC_DATA] - [GEOGRAPHIC_DATA] [P…" at bounding box center [634, 303] width 1269 height 607
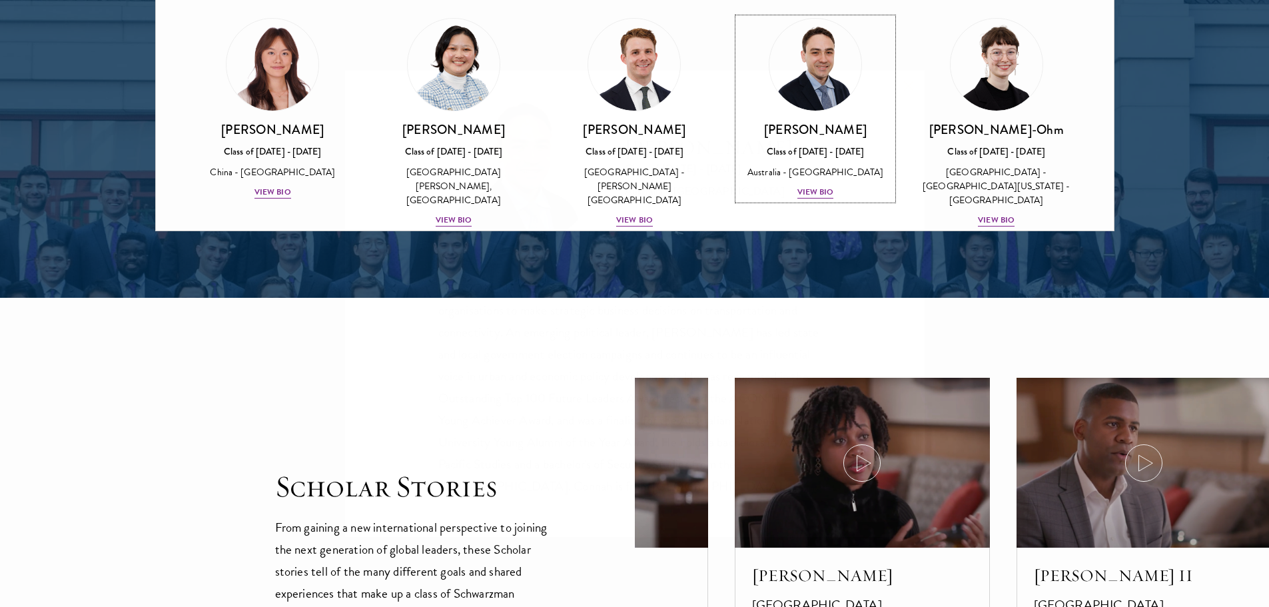
scroll to position [1870, 0]
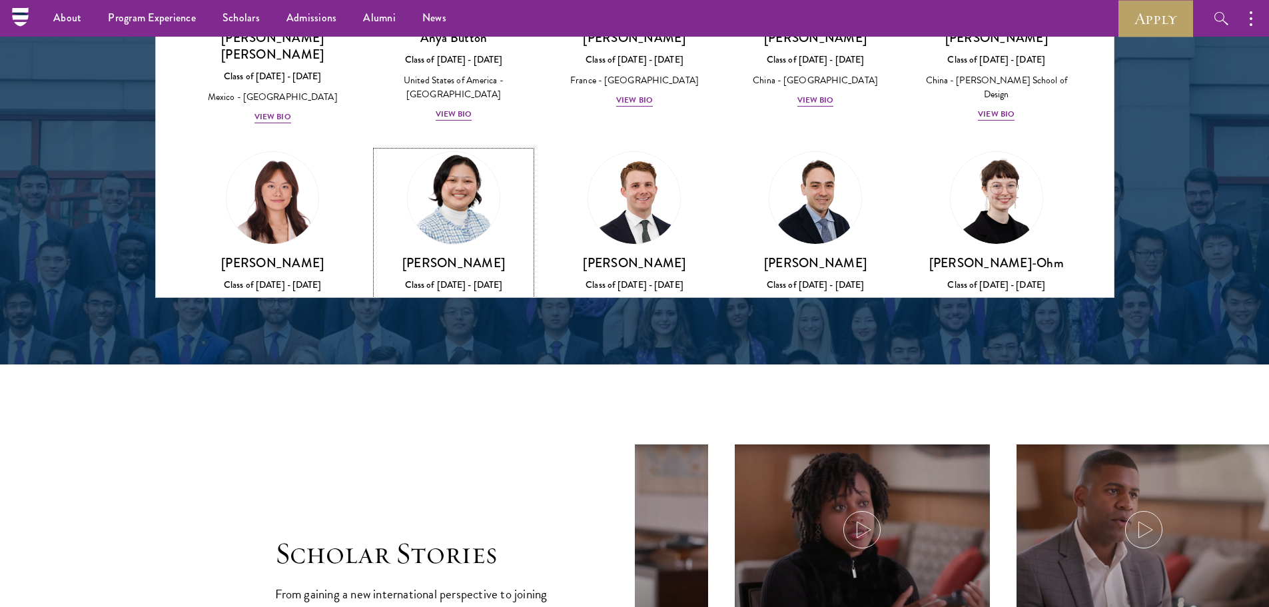
click at [476, 254] on h3 "[PERSON_NAME]" at bounding box center [453, 262] width 155 height 17
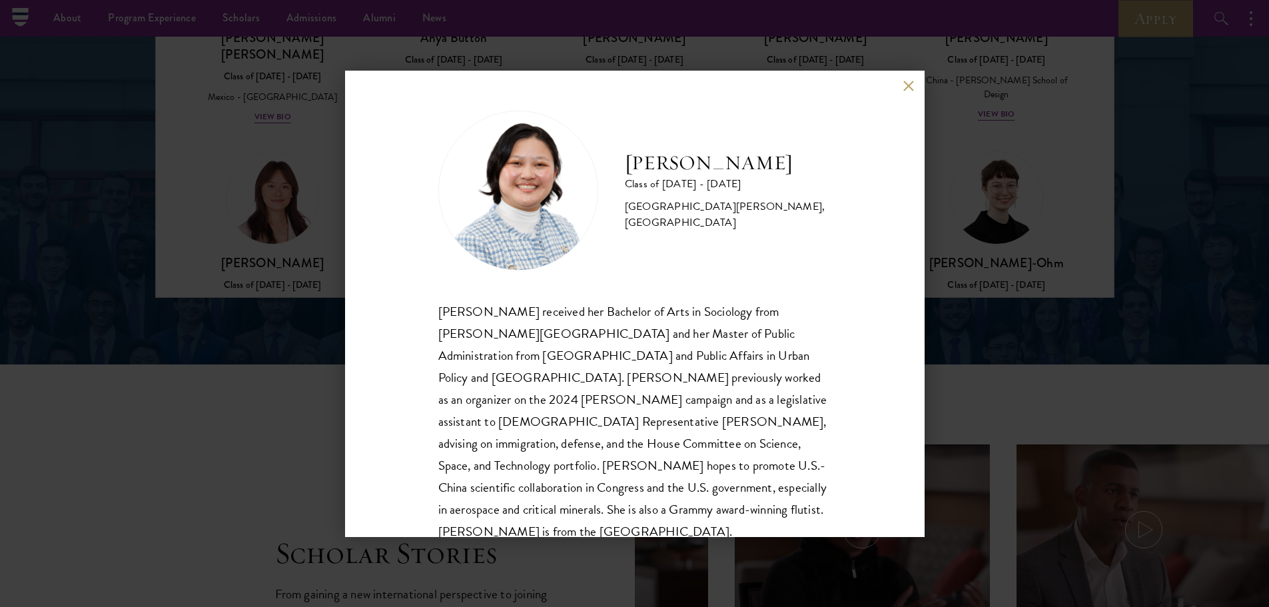
drag, startPoint x: 307, startPoint y: 325, endPoint x: 643, endPoint y: 255, distance: 342.8
click at [307, 325] on div "[PERSON_NAME] Class of [DATE] - [DATE] [GEOGRAPHIC_DATA] - [PERSON_NAME][GEOGRA…" at bounding box center [634, 303] width 1269 height 607
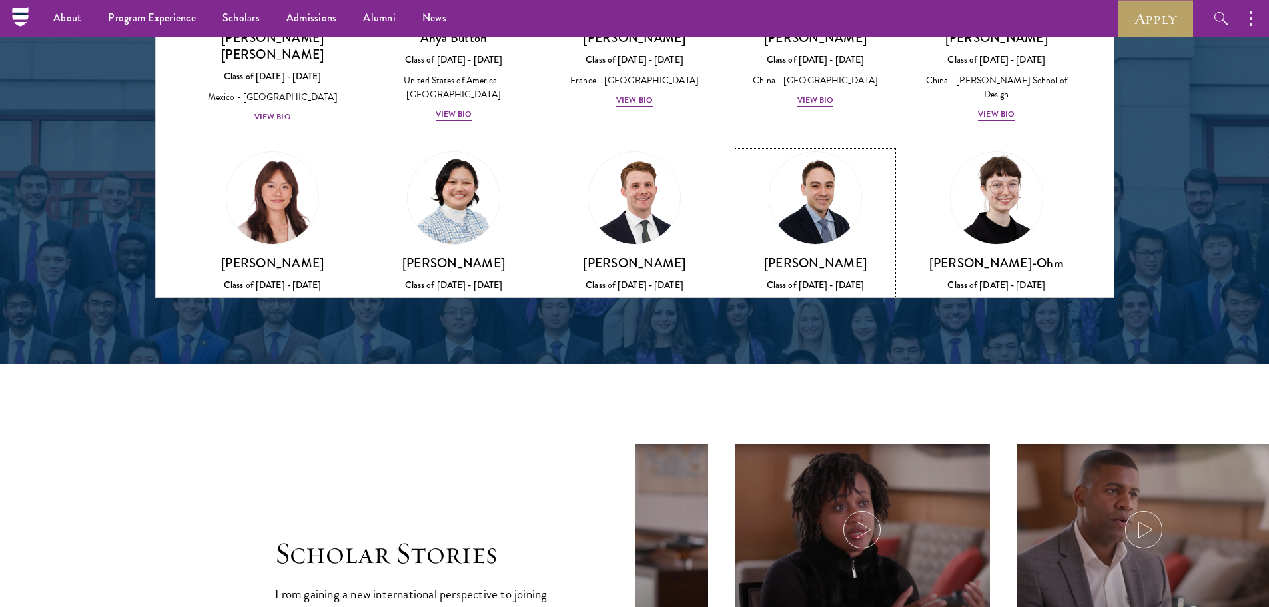
scroll to position [1006, 0]
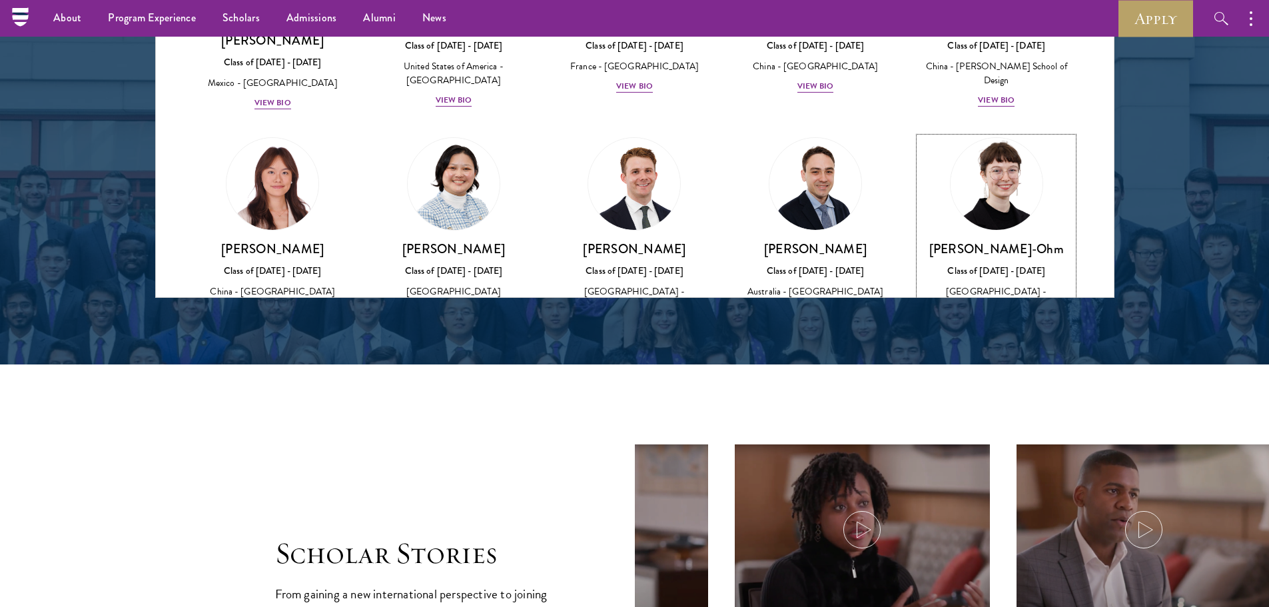
click at [982, 278] on div "[PERSON_NAME]-Ohm Class of [DATE] - [DATE] [GEOGRAPHIC_DATA] - [GEOGRAPHIC_DATA…" at bounding box center [996, 293] width 155 height 107
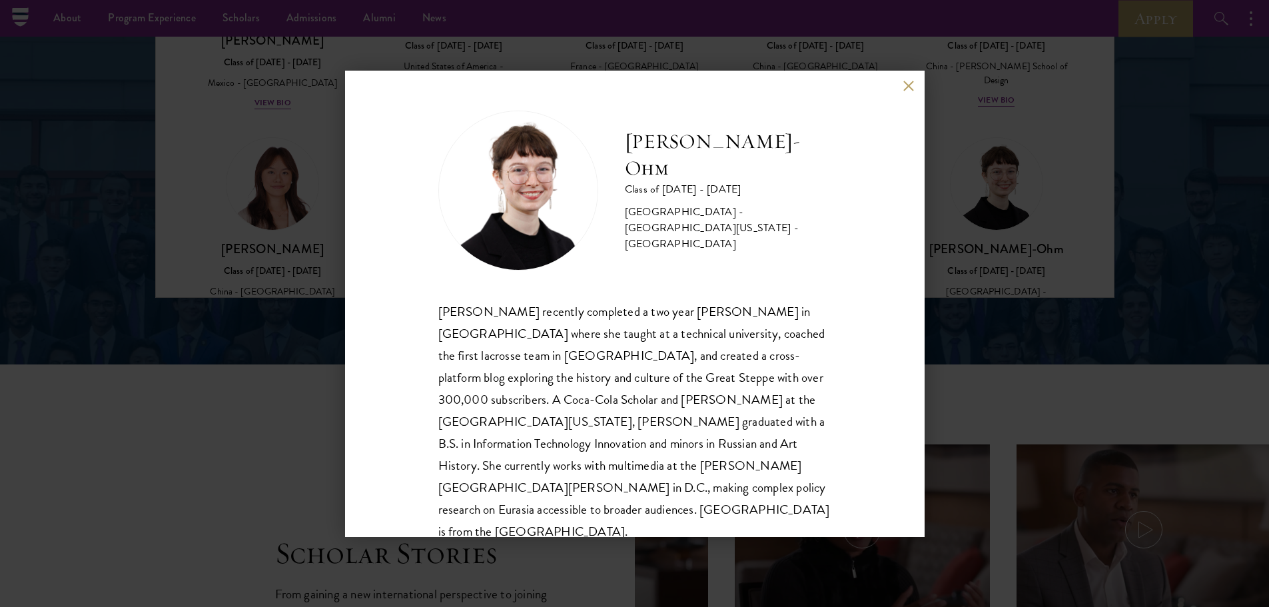
click at [964, 282] on div "[PERSON_NAME]-Ohm Class of [DATE] - [DATE] [GEOGRAPHIC_DATA] - [GEOGRAPHIC_DATA…" at bounding box center [634, 303] width 1269 height 607
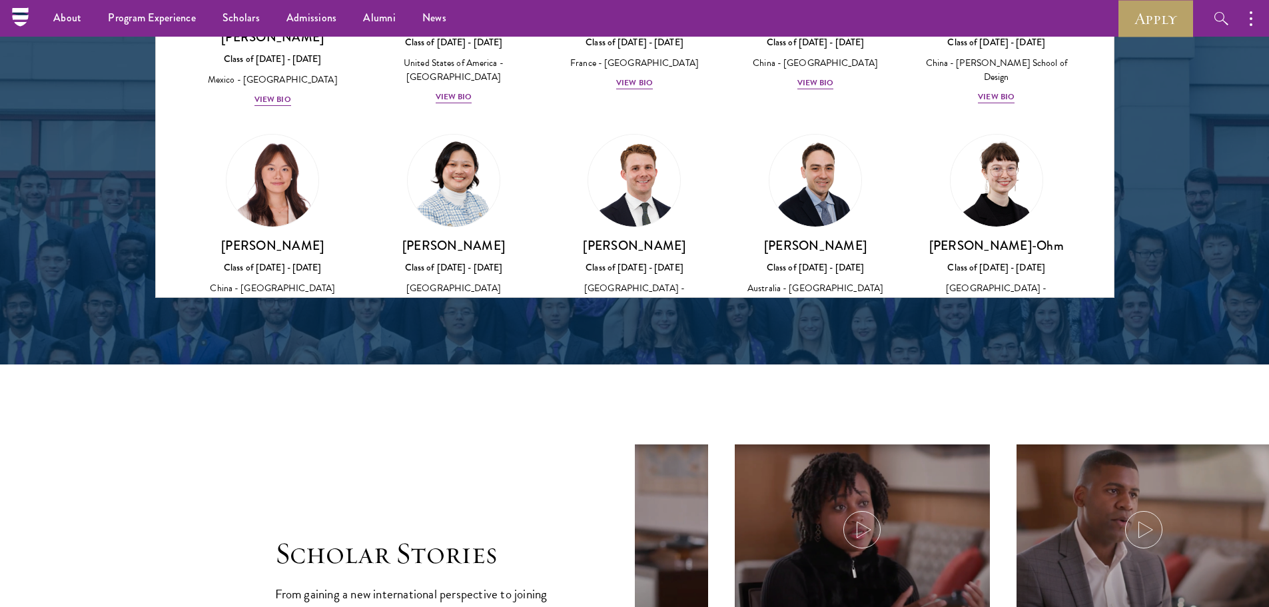
scroll to position [1272, 0]
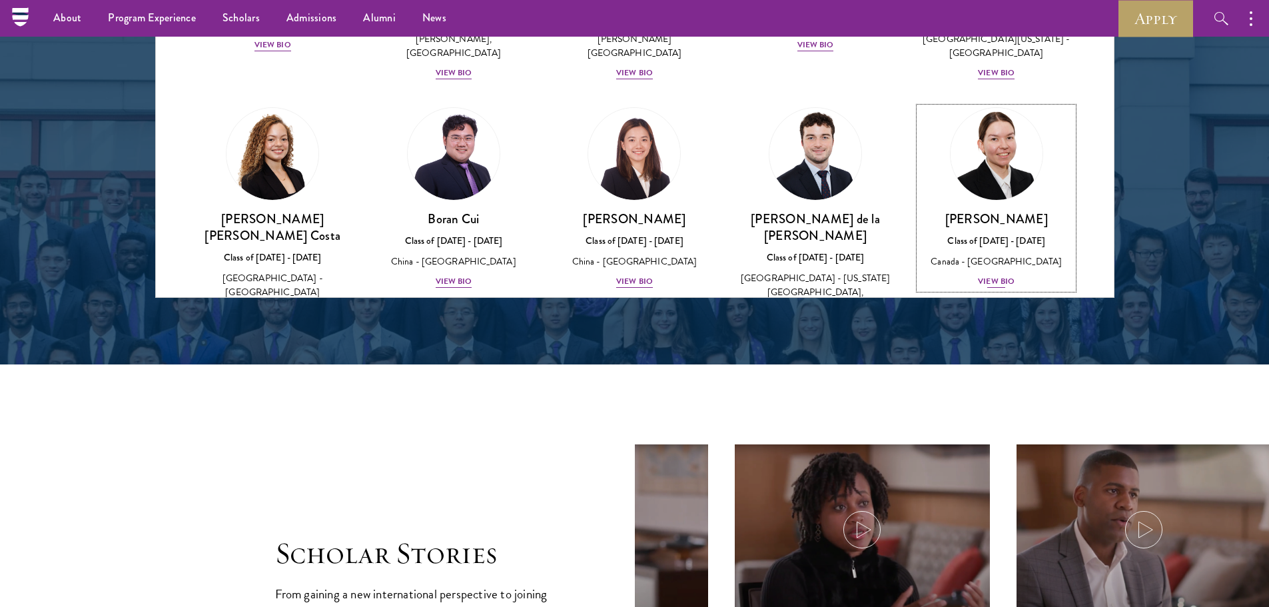
click at [994, 234] on div "Class of [DATE] - [DATE]" at bounding box center [996, 241] width 155 height 14
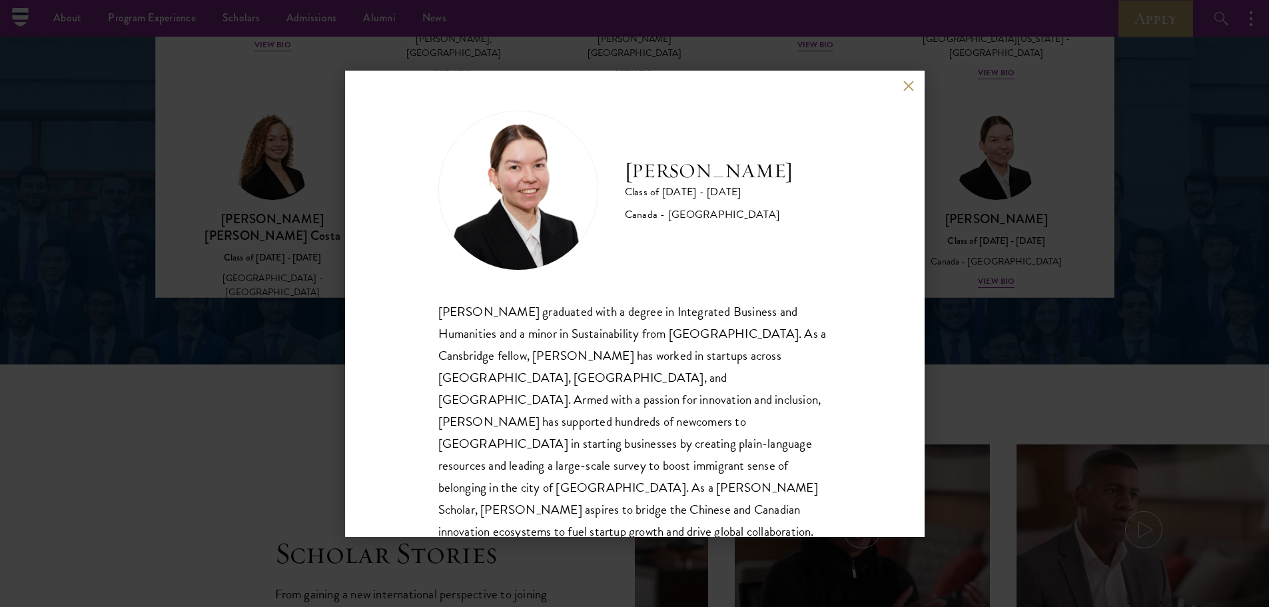
click at [247, 388] on div "[PERSON_NAME] Class of [DATE] - [DATE] [GEOGRAPHIC_DATA] - [GEOGRAPHIC_DATA] [P…" at bounding box center [634, 303] width 1269 height 607
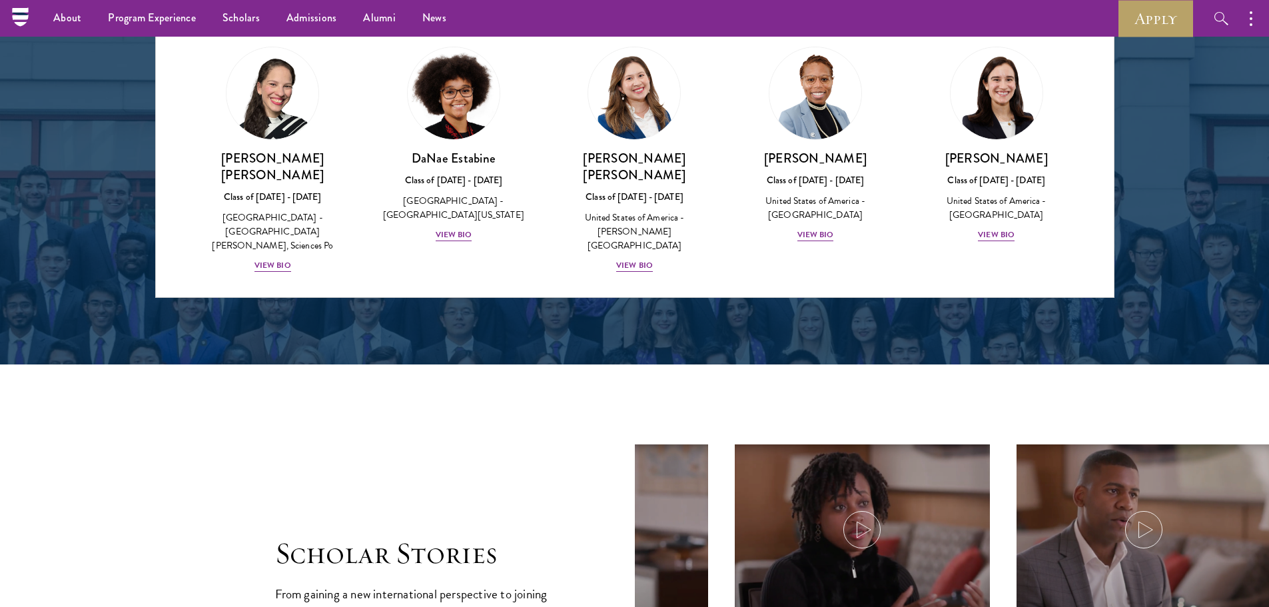
scroll to position [1656, 0]
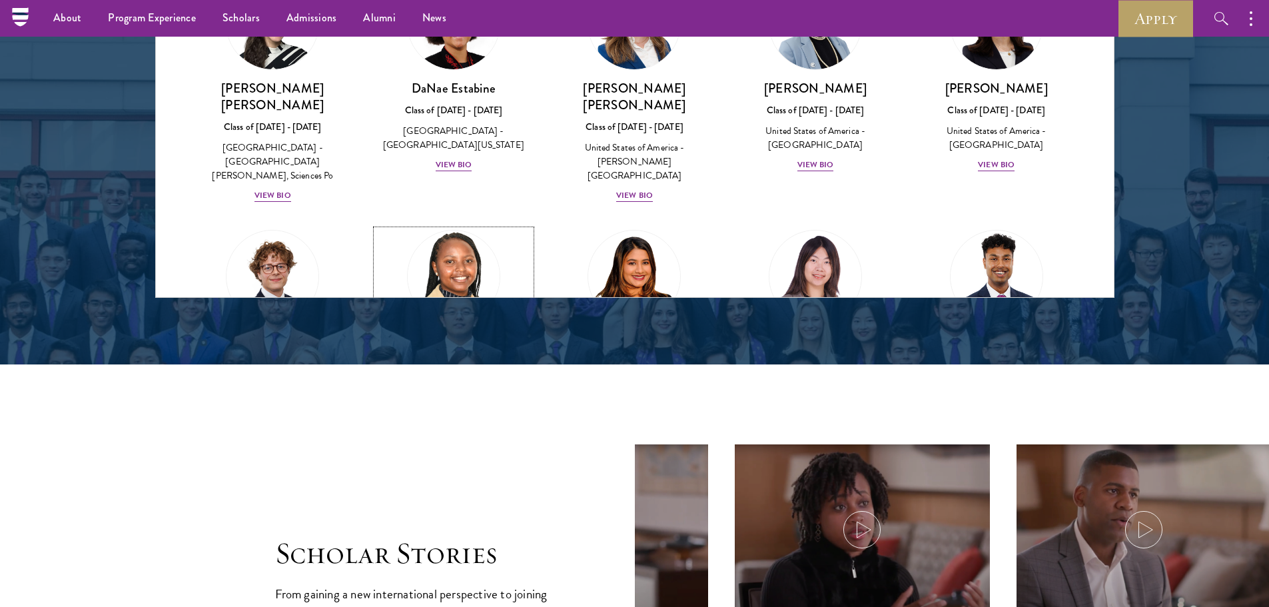
click at [467, 226] on img at bounding box center [453, 276] width 101 height 101
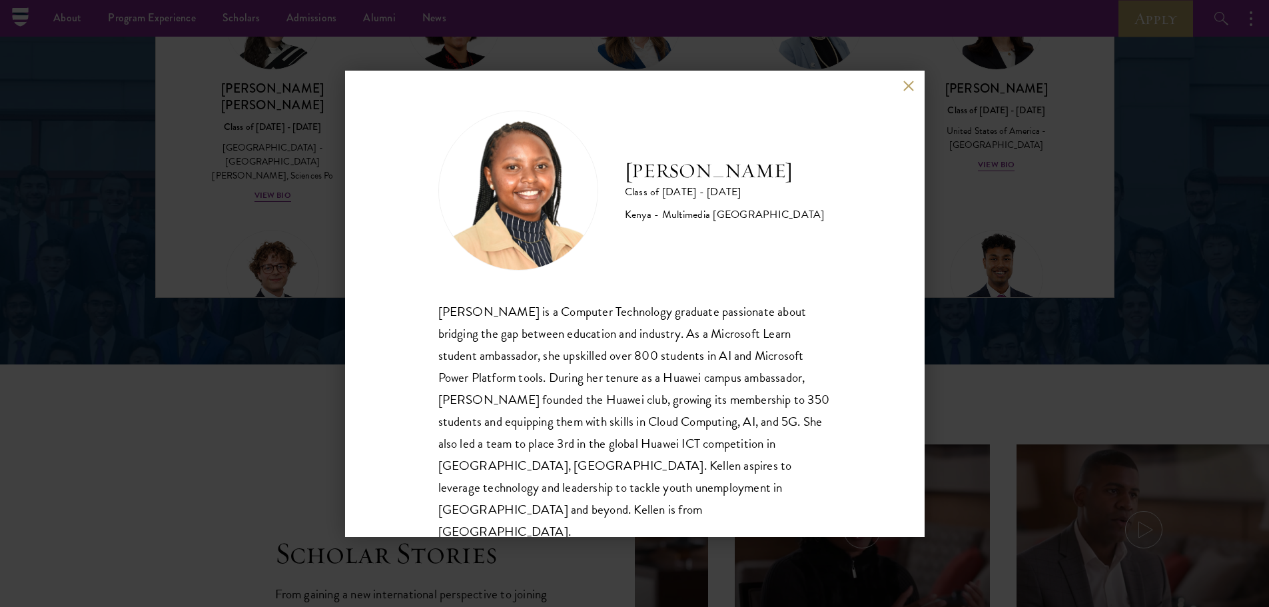
click at [247, 352] on div "[PERSON_NAME] Class of [DATE] - [DATE] [GEOGRAPHIC_DATA] - Multimedia [GEOGRAPH…" at bounding box center [634, 303] width 1269 height 607
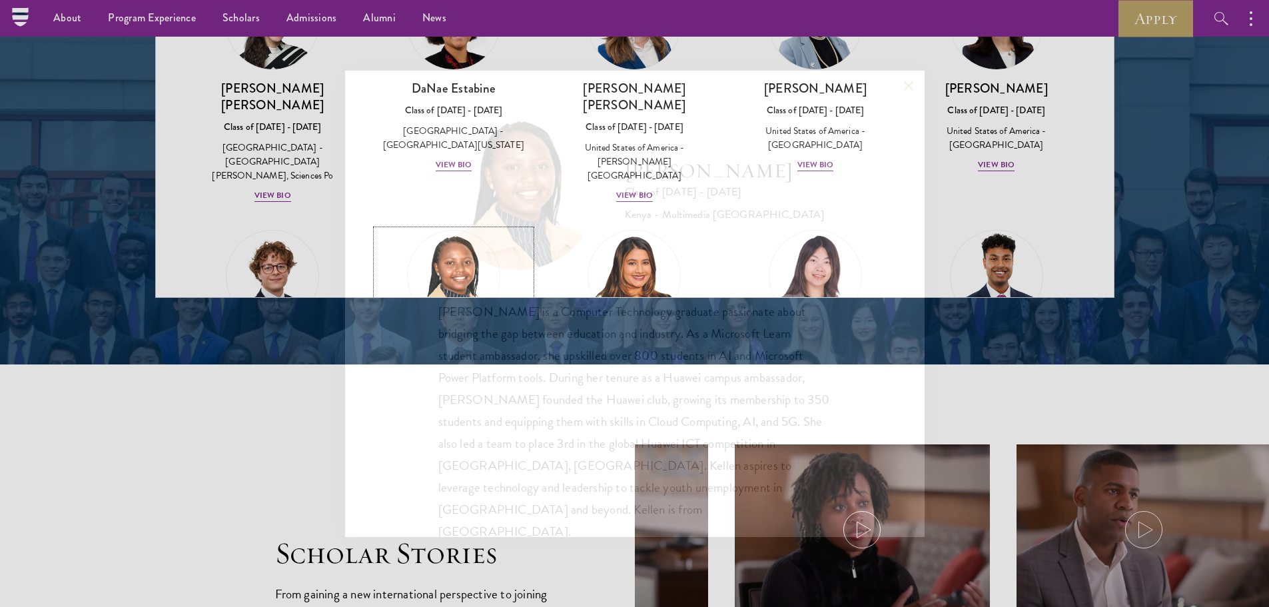
scroll to position [1784, 0]
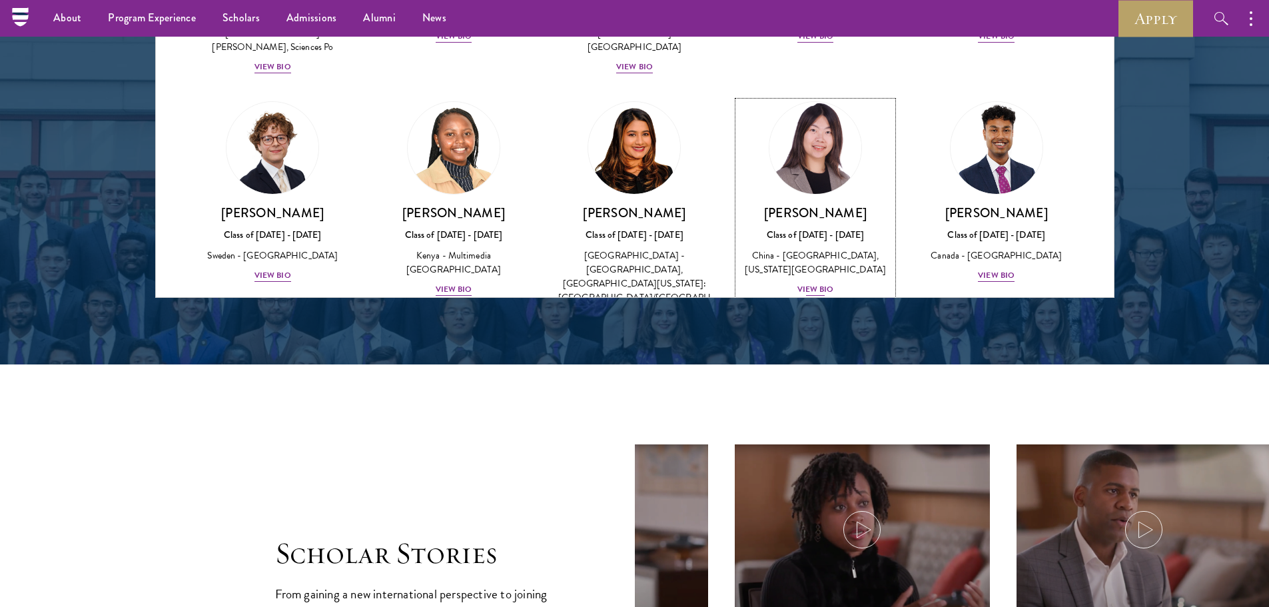
click at [822, 248] on div "China - [GEOGRAPHIC_DATA], [US_STATE][GEOGRAPHIC_DATA]" at bounding box center [815, 262] width 155 height 28
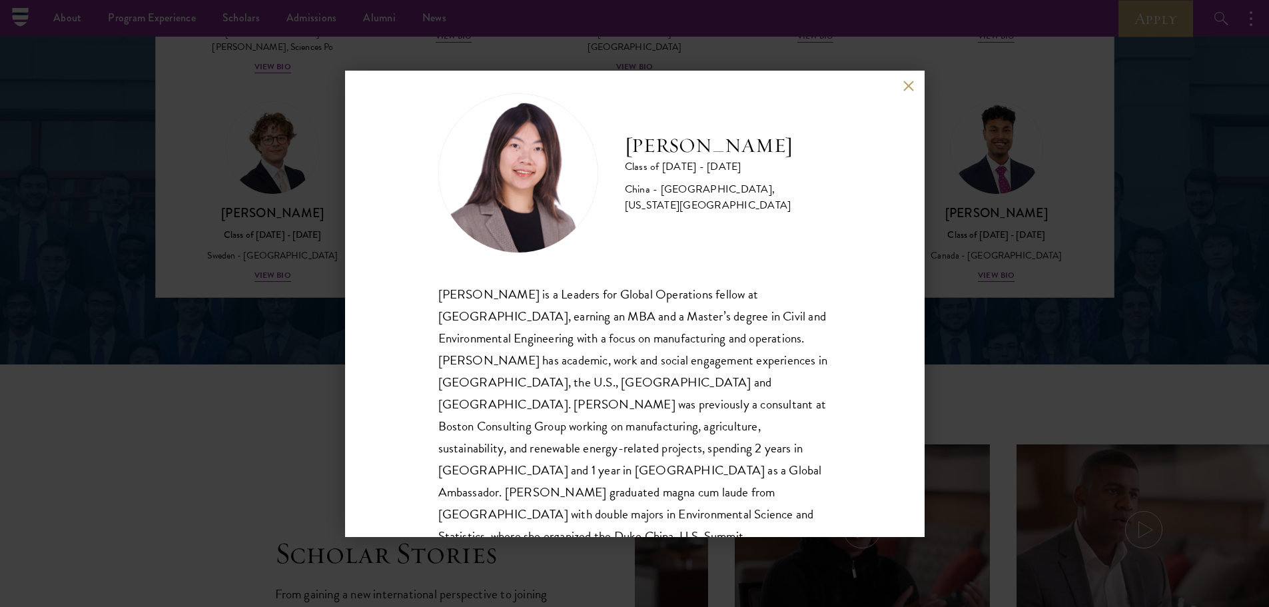
scroll to position [45, 0]
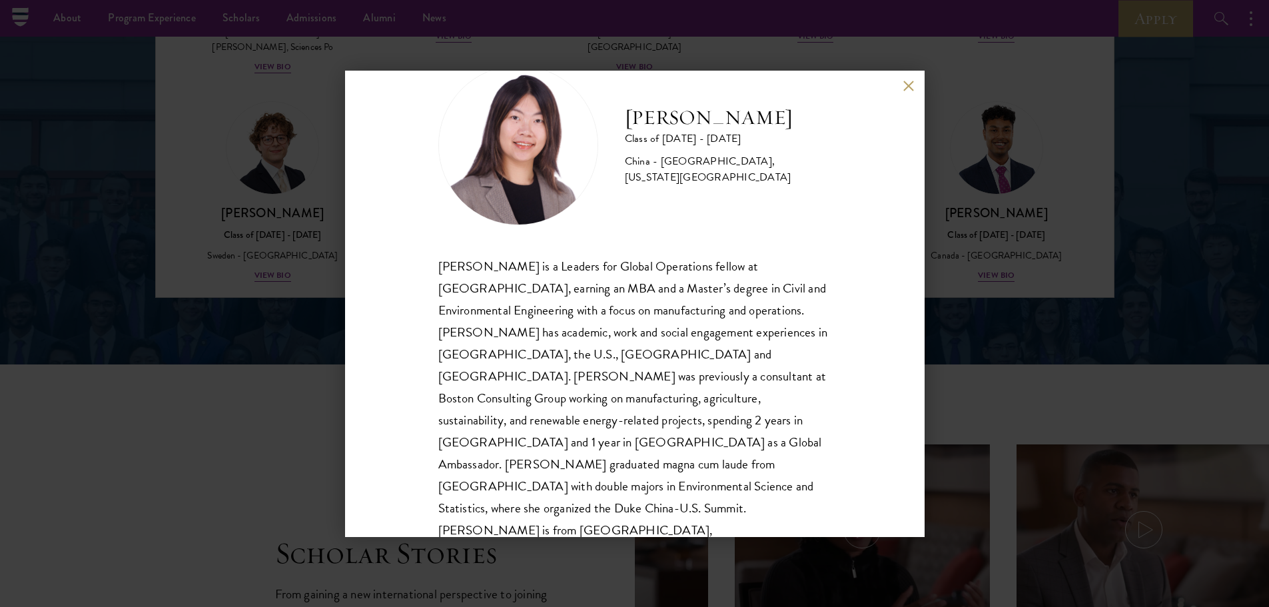
click at [248, 410] on div "[PERSON_NAME] Class of [DATE] - [DATE] [GEOGRAPHIC_DATA] - [GEOGRAPHIC_DATA], […" at bounding box center [634, 303] width 1269 height 607
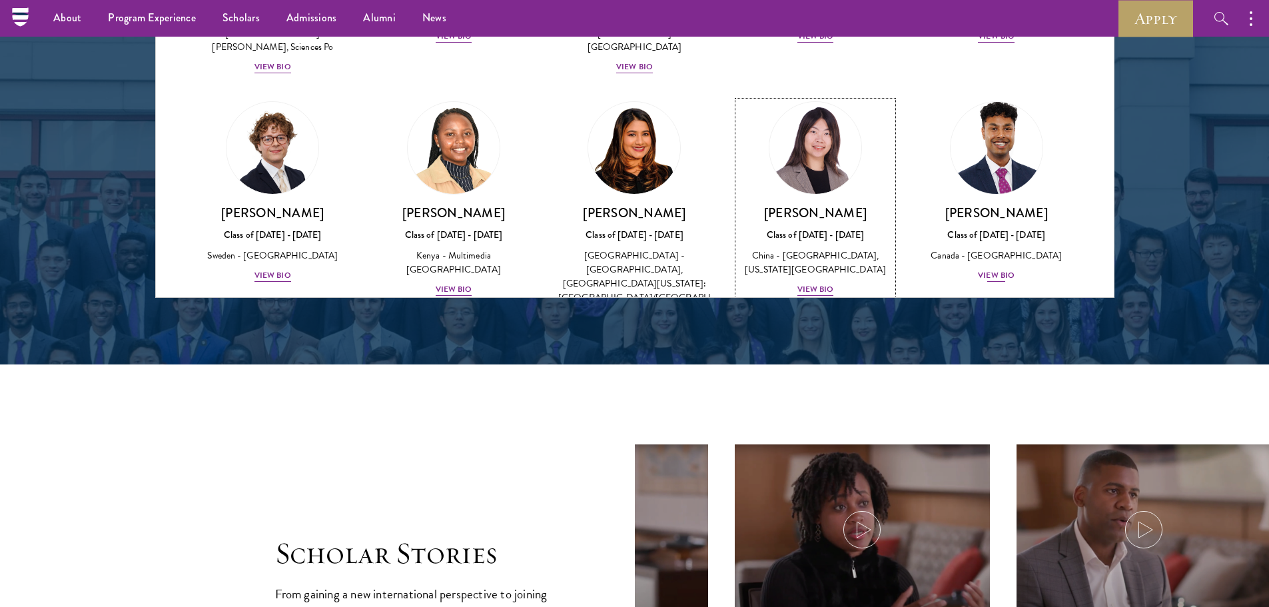
scroll to position [2116, 0]
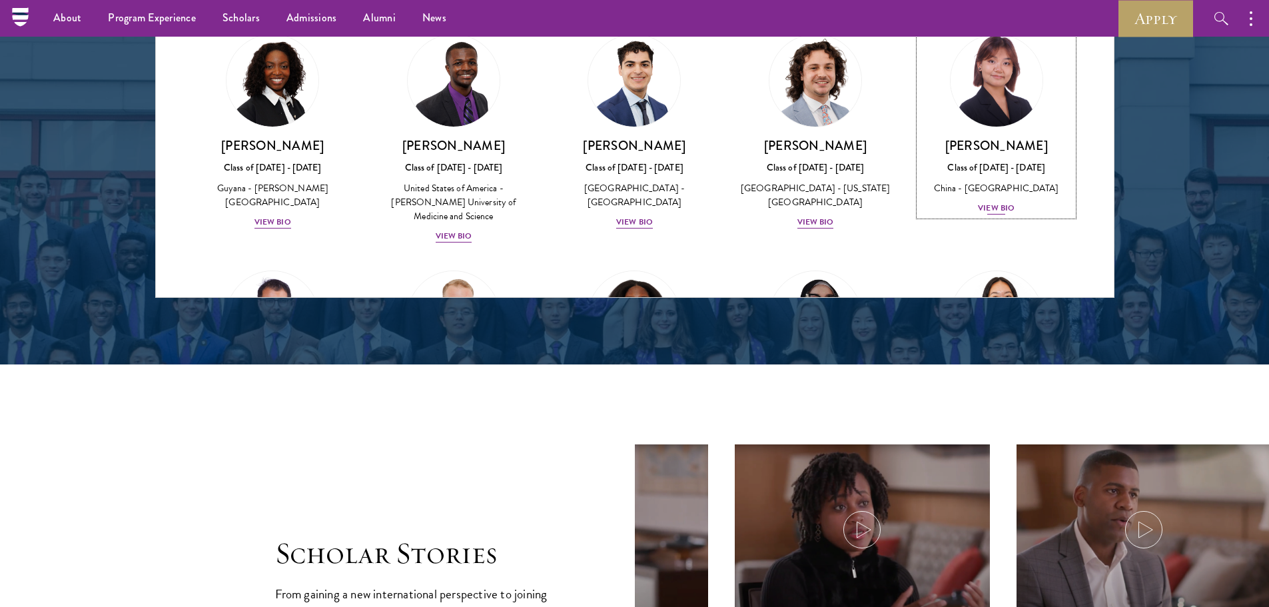
click at [1000, 202] on div "View Bio" at bounding box center [996, 208] width 37 height 13
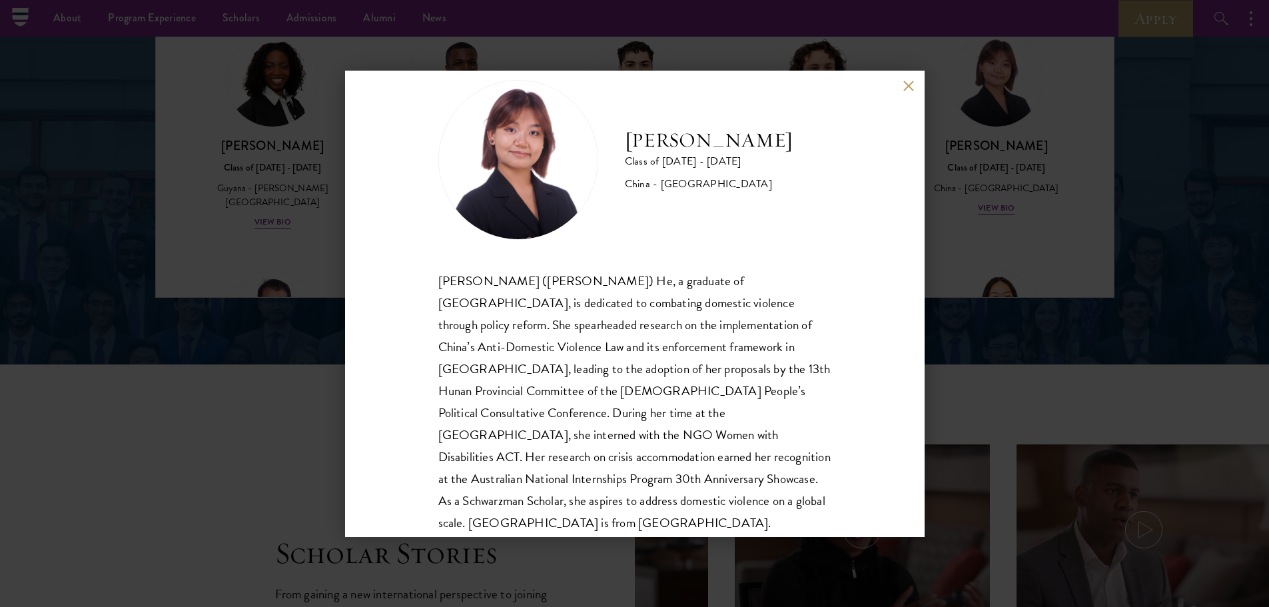
scroll to position [45, 0]
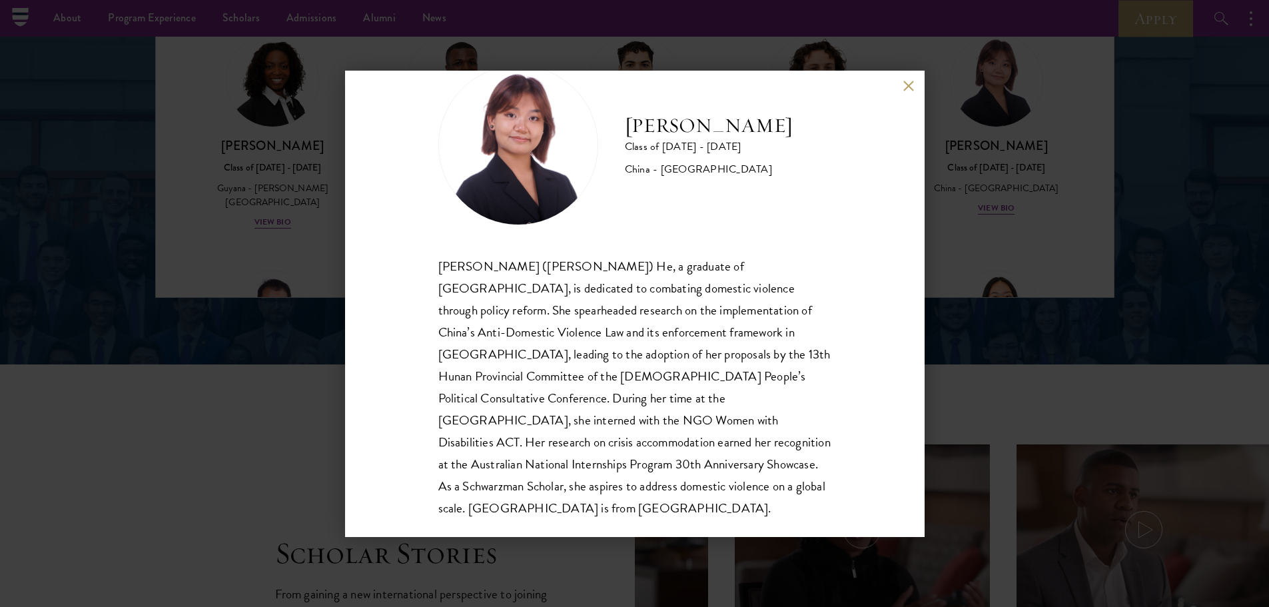
click at [992, 368] on div "[PERSON_NAME] Class of [DATE] - [DATE] [GEOGRAPHIC_DATA] - [GEOGRAPHIC_DATA] [P…" at bounding box center [634, 303] width 1269 height 607
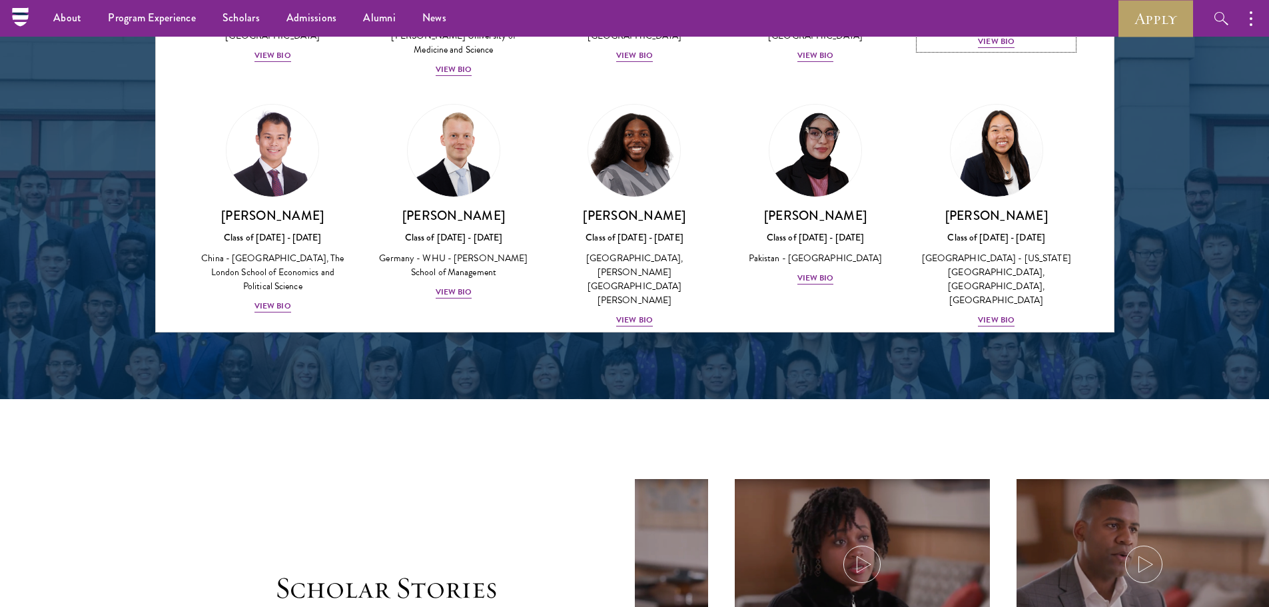
scroll to position [2326, 0]
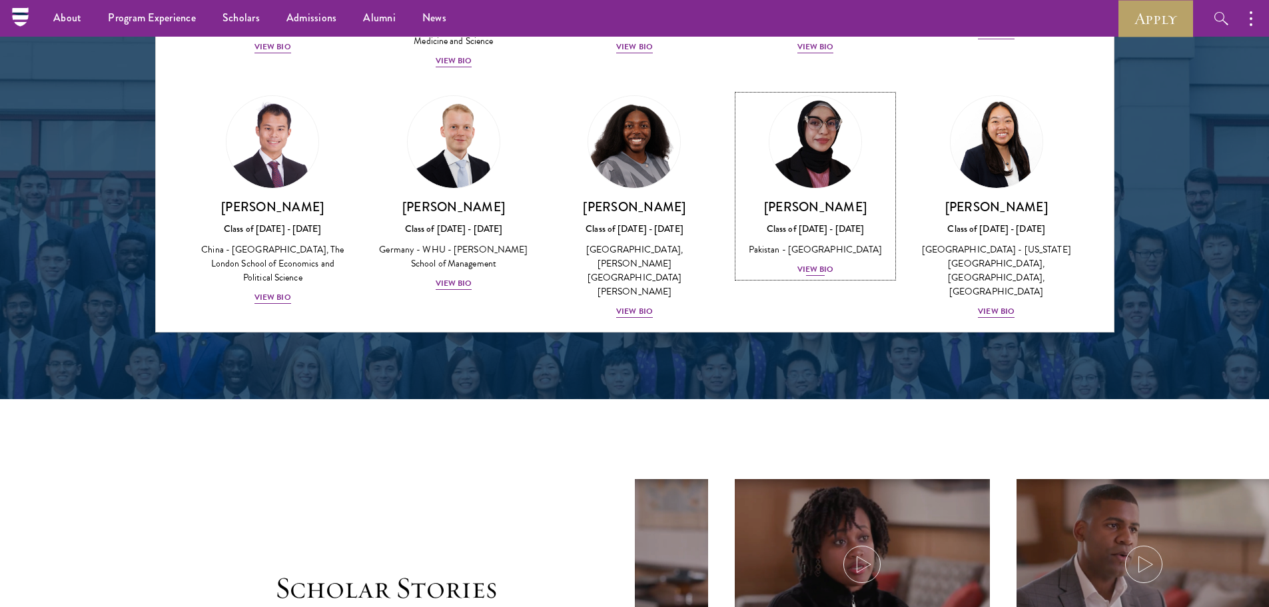
click at [817, 198] on div "Bree Javed Class of [DATE] - [DATE] [GEOGRAPHIC_DATA] - [GEOGRAPHIC_DATA] View …" at bounding box center [815, 237] width 155 height 79
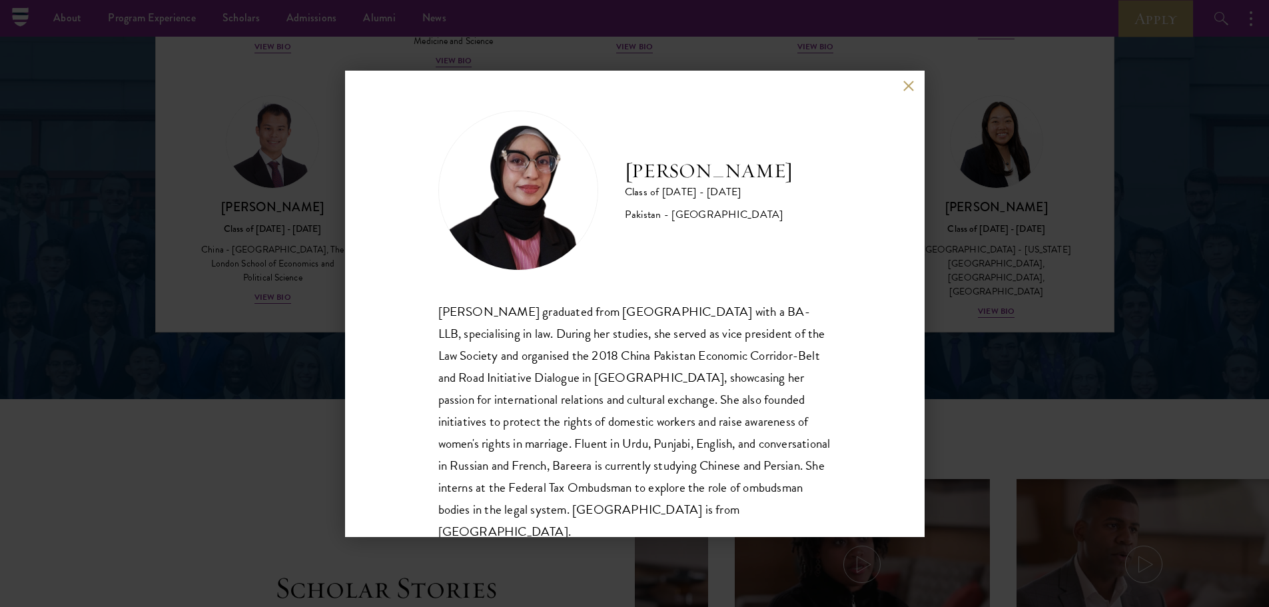
click at [1005, 306] on div "Bree Javed Class of [DATE] - [DATE] [GEOGRAPHIC_DATA] - [GEOGRAPHIC_DATA] [PERS…" at bounding box center [634, 303] width 1269 height 607
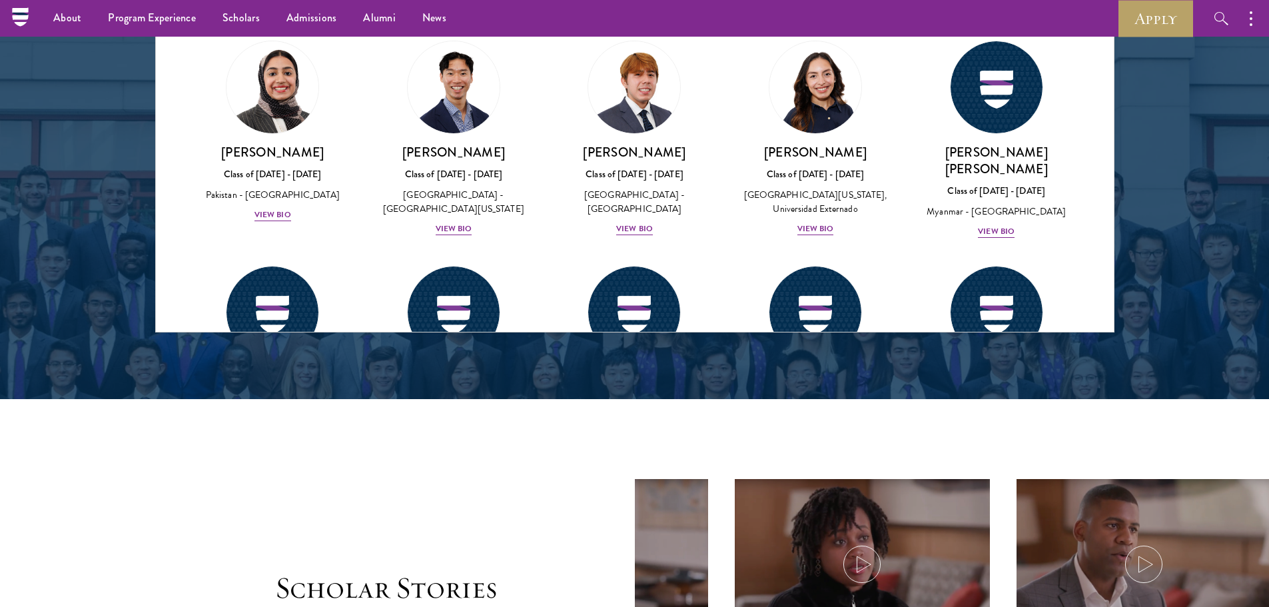
scroll to position [5001, 0]
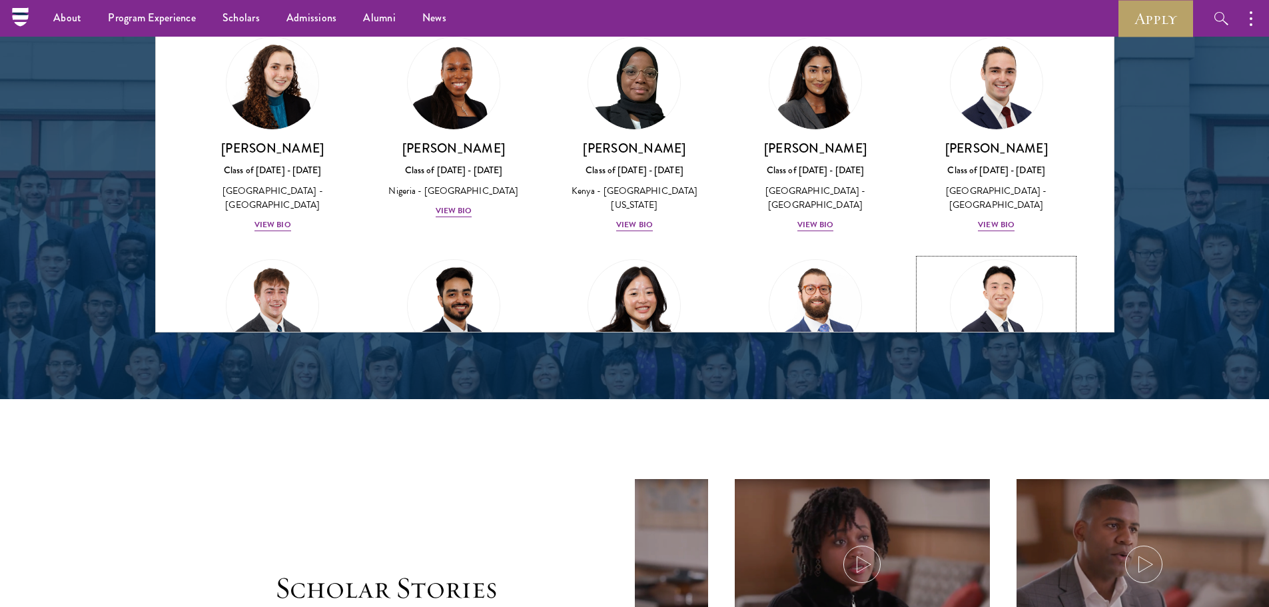
click at [980, 406] on div "[GEOGRAPHIC_DATA] - [GEOGRAPHIC_DATA][US_STATE]" at bounding box center [996, 420] width 155 height 28
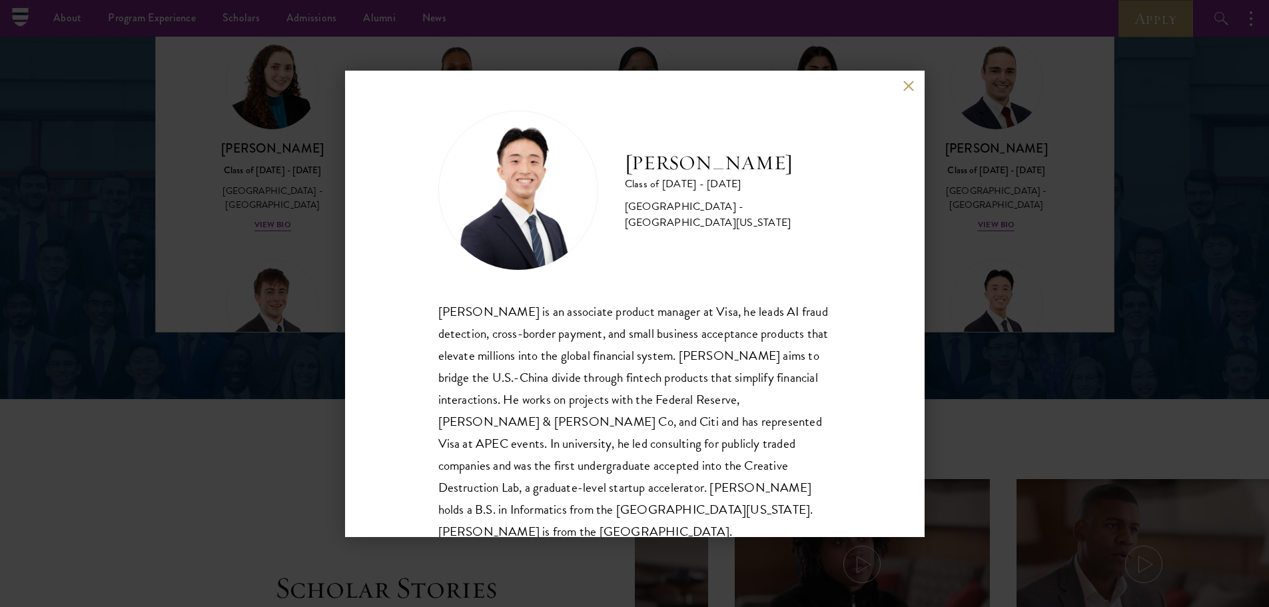
click at [1042, 298] on div "[PERSON_NAME] Class of [DATE] - [DATE] [GEOGRAPHIC_DATA] - [GEOGRAPHIC_DATA][US…" at bounding box center [634, 303] width 1269 height 607
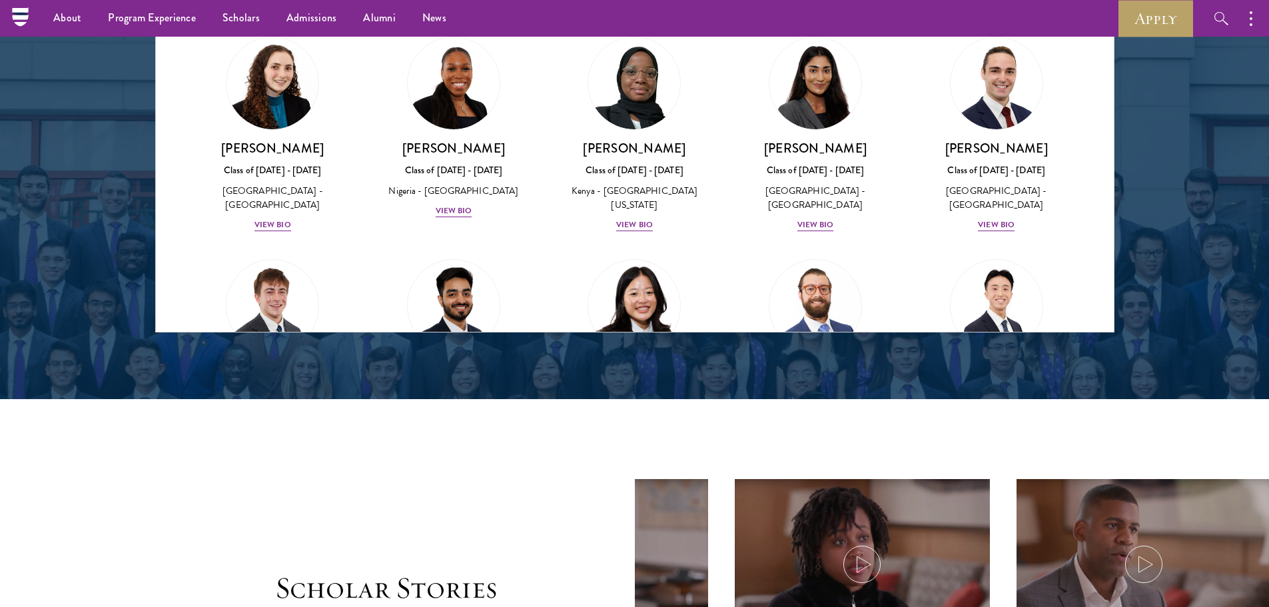
scroll to position [4989, 0]
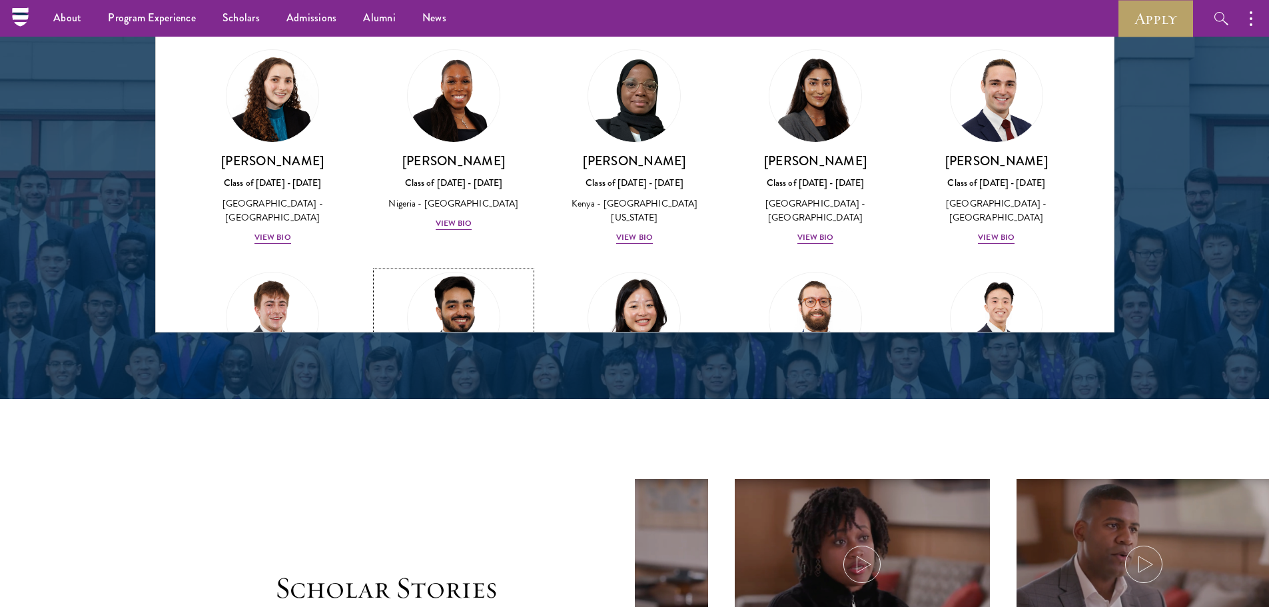
click at [438, 375] on div "[PERSON_NAME] Class of [DATE] - [DATE] [GEOGRAPHIC_DATA] - [GEOGRAPHIC_DATA] Vi…" at bounding box center [453, 414] width 155 height 79
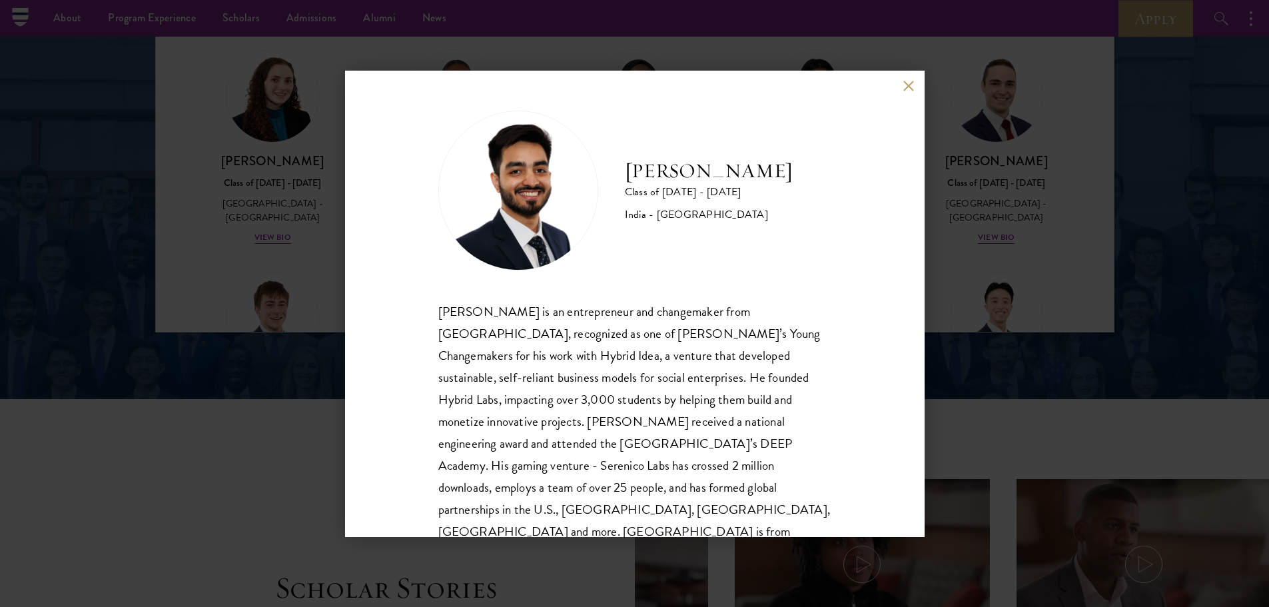
click at [467, 322] on div "[PERSON_NAME] is an entrepreneur and changemaker from [GEOGRAPHIC_DATA], recogn…" at bounding box center [634, 432] width 393 height 264
click at [734, 402] on div "[PERSON_NAME] is an entrepreneur and changemaker from [GEOGRAPHIC_DATA], recogn…" at bounding box center [634, 432] width 393 height 264
click at [1020, 218] on div "[PERSON_NAME] Class of [DATE] - [DATE] [GEOGRAPHIC_DATA] - [GEOGRAPHIC_DATA] [P…" at bounding box center [634, 303] width 1269 height 607
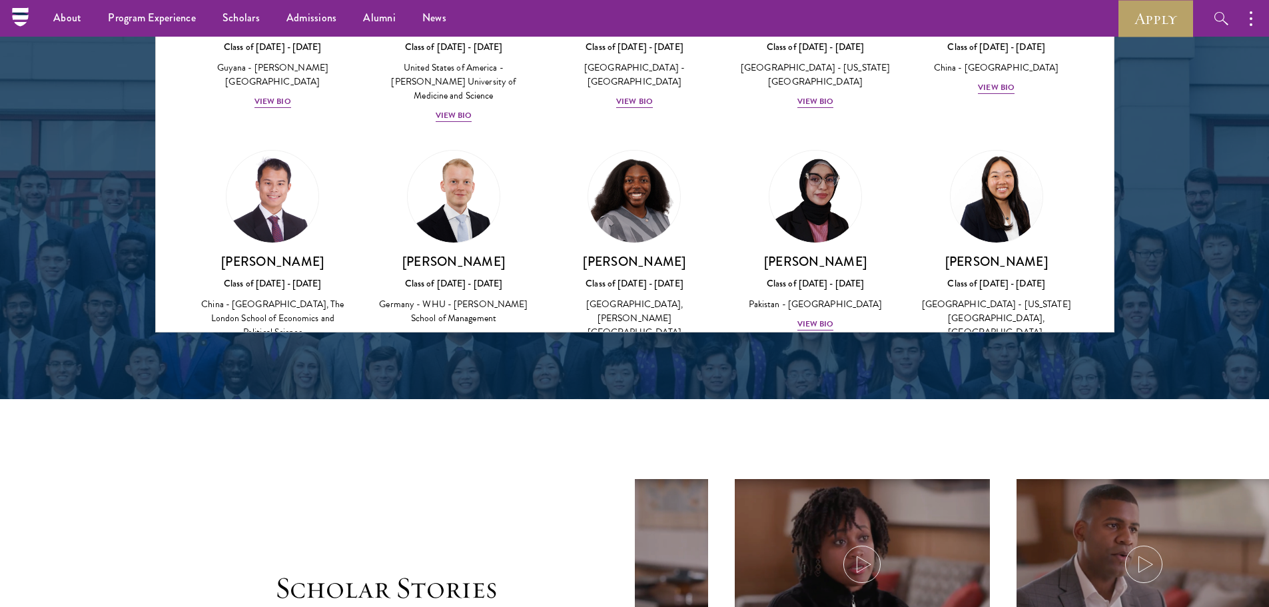
scroll to position [4982, 0]
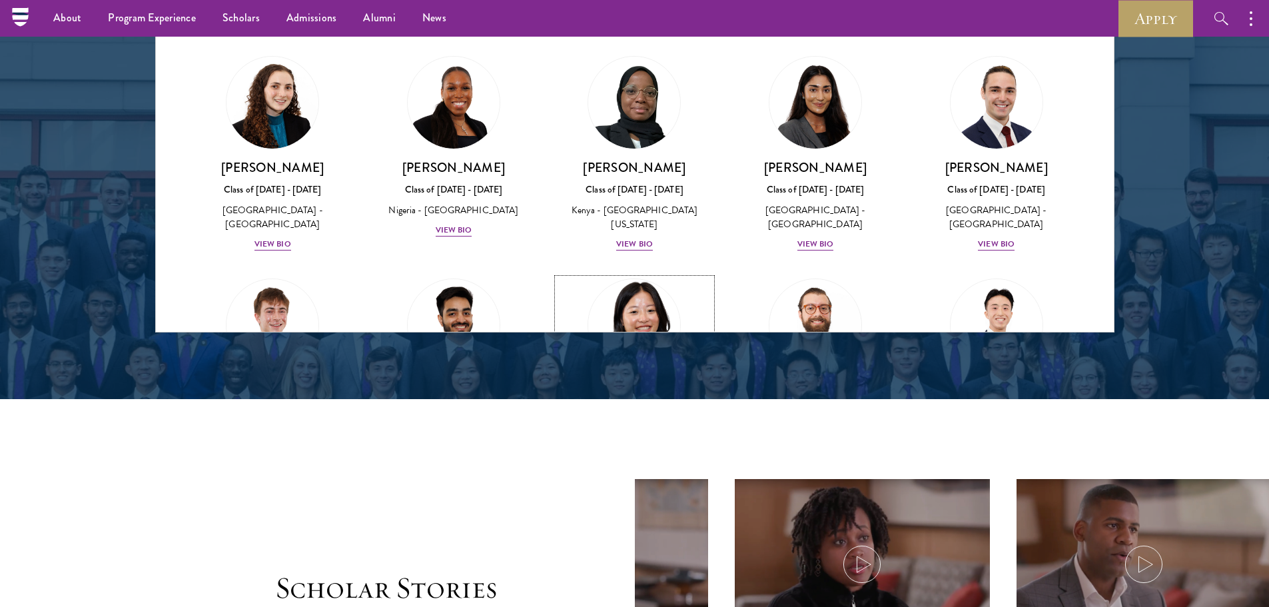
click at [628, 405] on div "Class of [DATE] - [DATE]" at bounding box center [634, 412] width 155 height 14
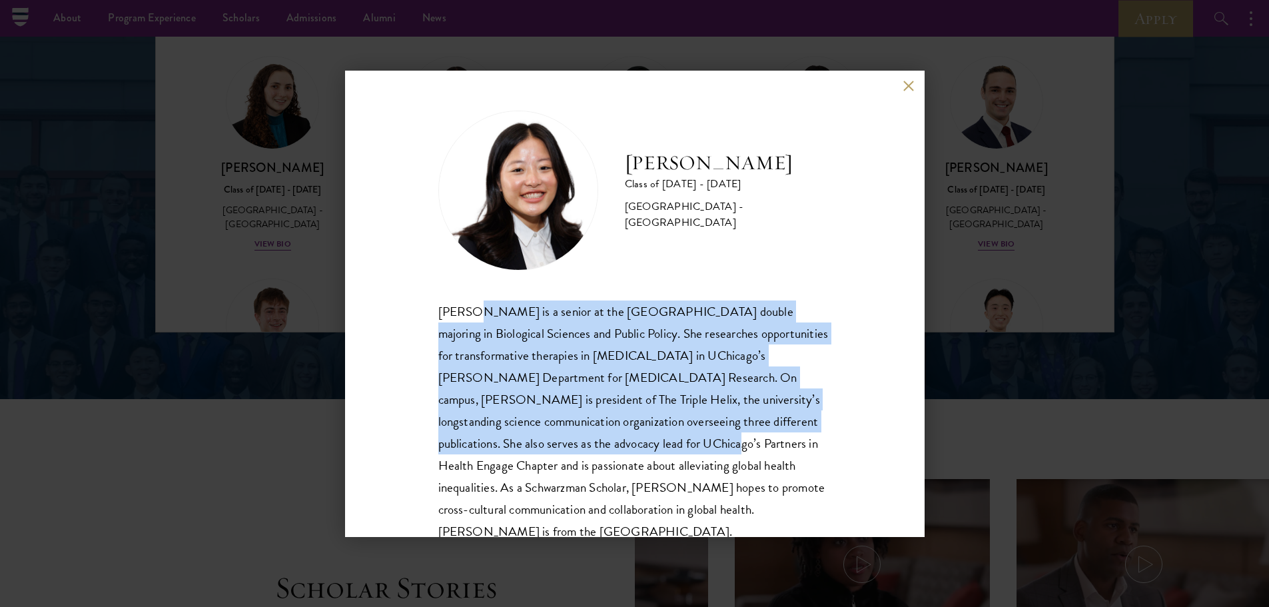
drag, startPoint x: 489, startPoint y: 330, endPoint x: 606, endPoint y: 444, distance: 163.0
click at [606, 444] on div "[PERSON_NAME] is a senior at the [GEOGRAPHIC_DATA] double majoring in Biologica…" at bounding box center [634, 421] width 393 height 242
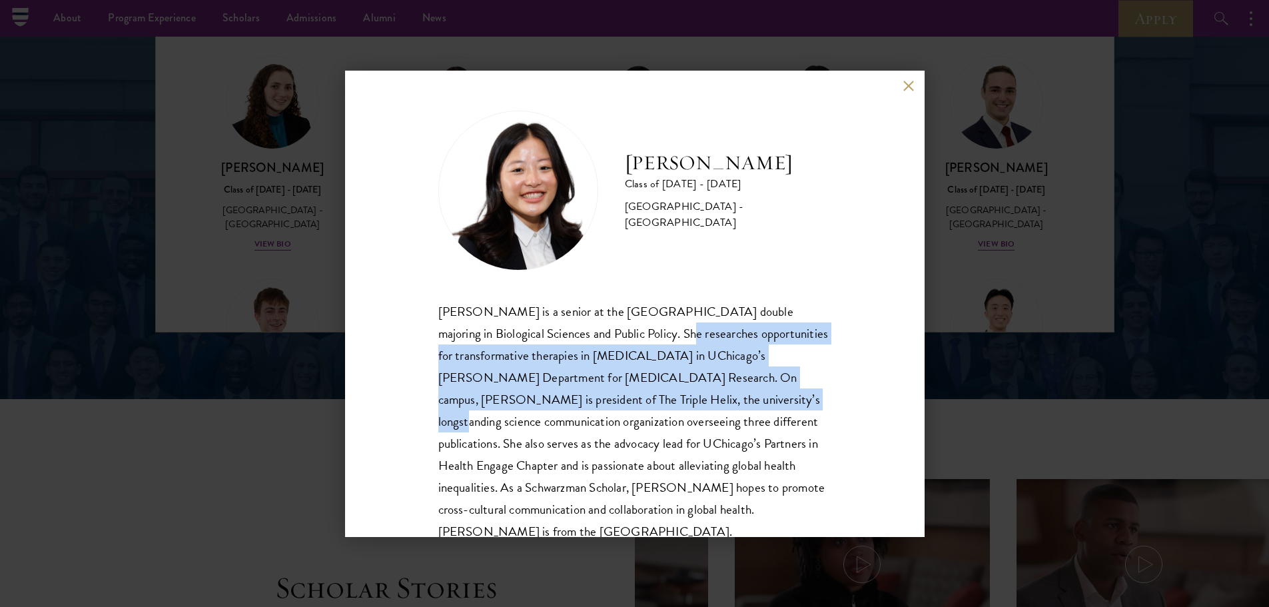
drag, startPoint x: 643, startPoint y: 329, endPoint x: 670, endPoint y: 404, distance: 79.4
click at [670, 404] on div "[PERSON_NAME] is a senior at the [GEOGRAPHIC_DATA] double majoring in Biologica…" at bounding box center [634, 421] width 393 height 242
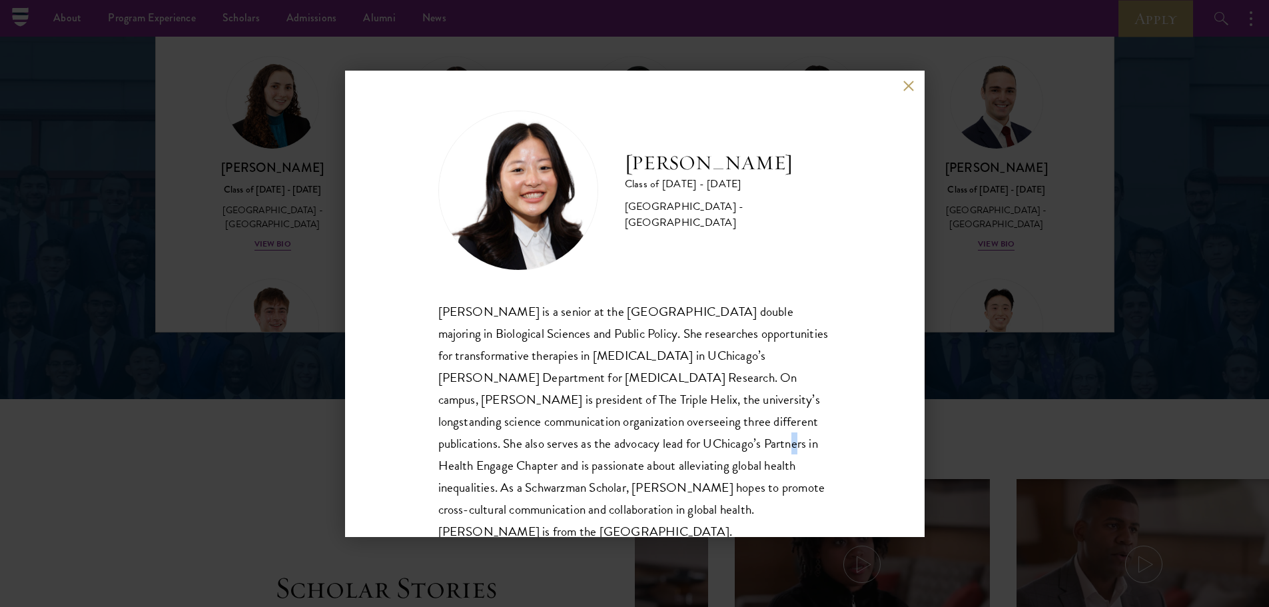
click at [651, 453] on div "[PERSON_NAME] is a senior at the [GEOGRAPHIC_DATA] double majoring in Biologica…" at bounding box center [634, 421] width 393 height 242
click at [554, 412] on div "[PERSON_NAME] is a senior at the [GEOGRAPHIC_DATA] double majoring in Biologica…" at bounding box center [634, 421] width 393 height 242
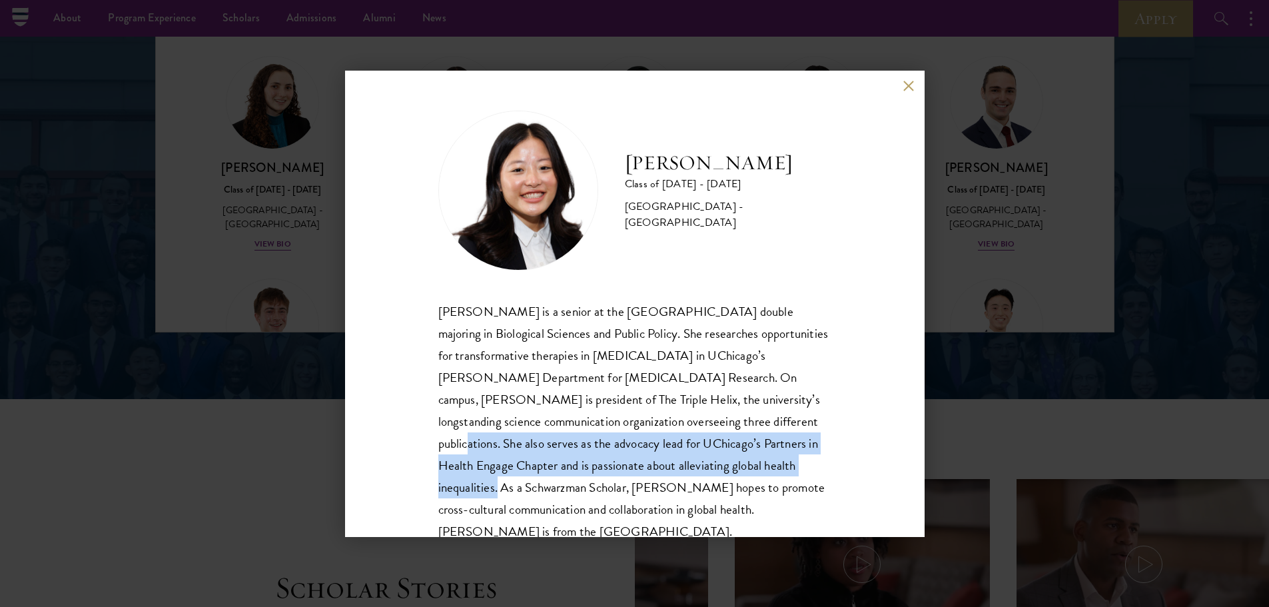
drag, startPoint x: 697, startPoint y: 420, endPoint x: 743, endPoint y: 477, distance: 73.0
click at [741, 477] on div "[PERSON_NAME] is a senior at the [GEOGRAPHIC_DATA] double majoring in Biologica…" at bounding box center [634, 421] width 393 height 242
click at [697, 461] on div "[PERSON_NAME] is a senior at the [GEOGRAPHIC_DATA] double majoring in Biologica…" at bounding box center [634, 421] width 393 height 242
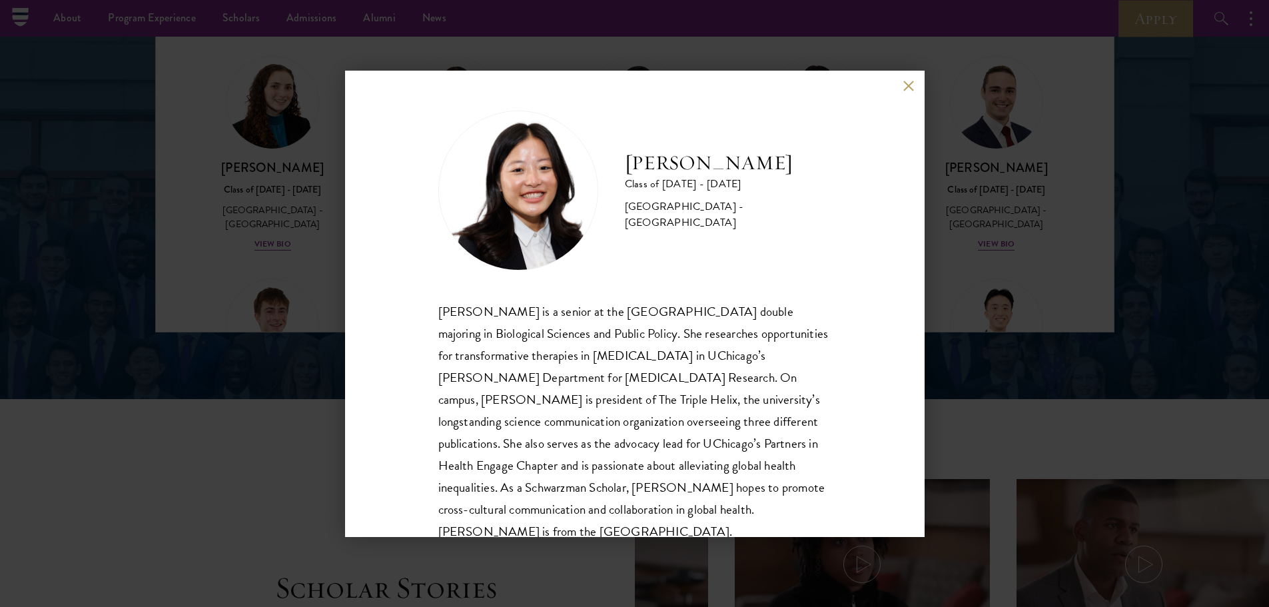
click at [227, 310] on div "[PERSON_NAME] Class of [DATE] - [DATE] [GEOGRAPHIC_DATA] - [GEOGRAPHIC_DATA] [P…" at bounding box center [634, 303] width 1269 height 607
